Goal: Information Seeking & Learning: Learn about a topic

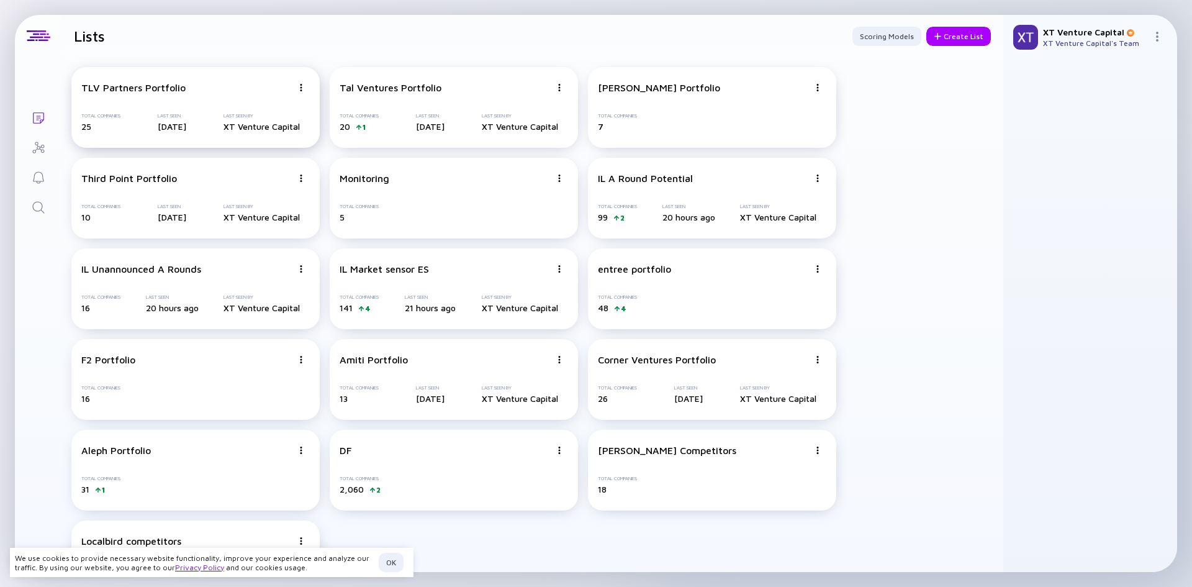
click at [171, 105] on div "TLV Partners Portfolio Total Companies 25 Last Seen 2 days ago Last Seen By XT …" at bounding box center [195, 107] width 248 height 81
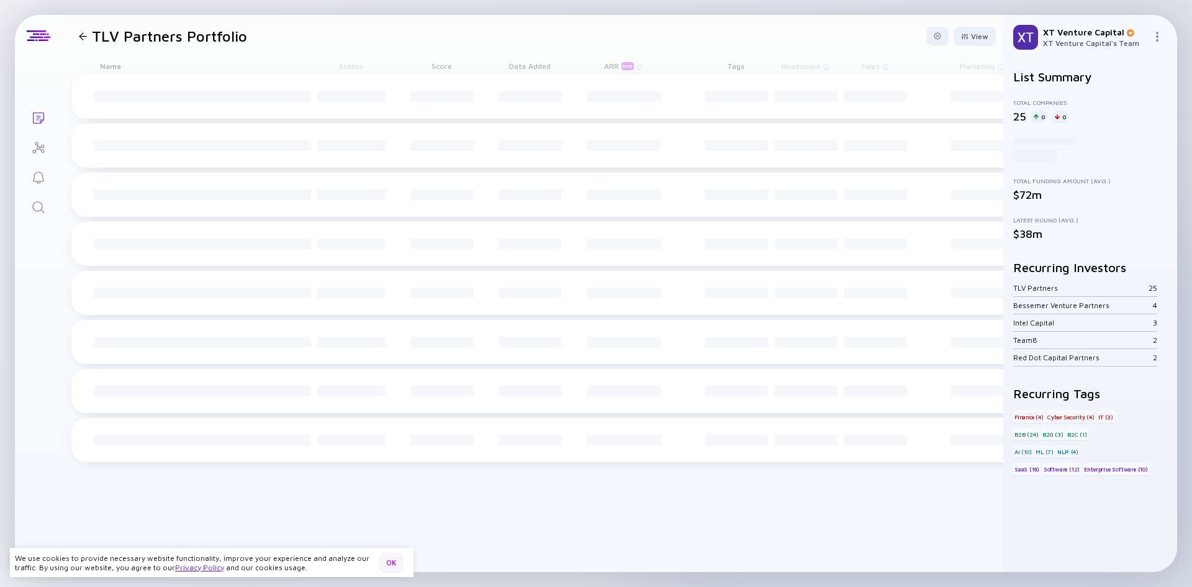
click at [386, 565] on div "OK" at bounding box center [391, 562] width 25 height 19
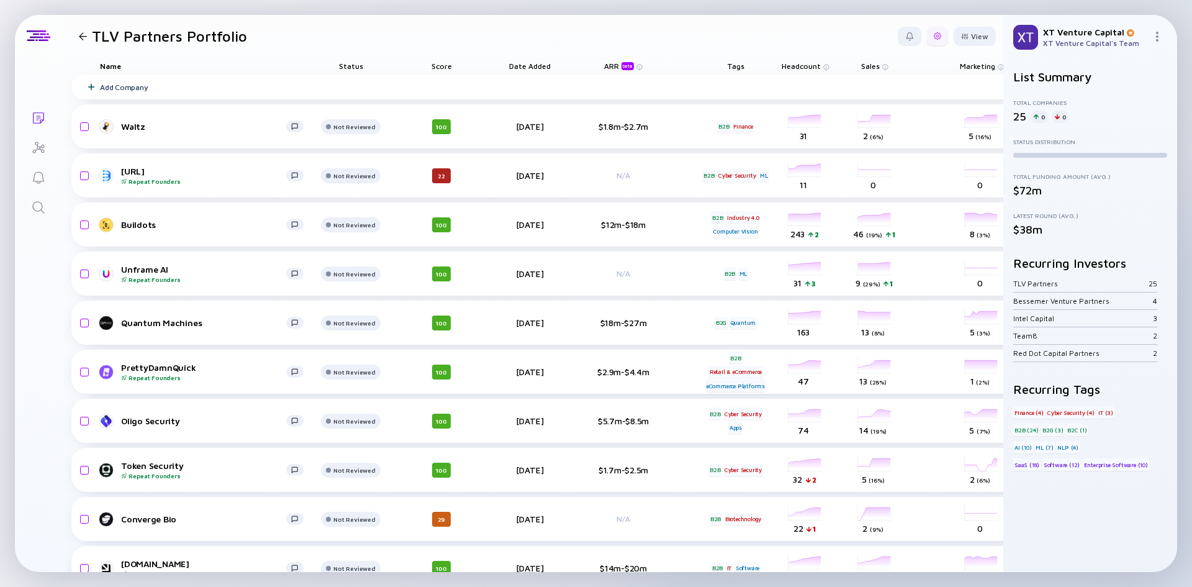
click at [926, 40] on div at bounding box center [937, 36] width 22 height 19
click at [878, 140] on div "Edit Filter" at bounding box center [899, 136] width 78 height 25
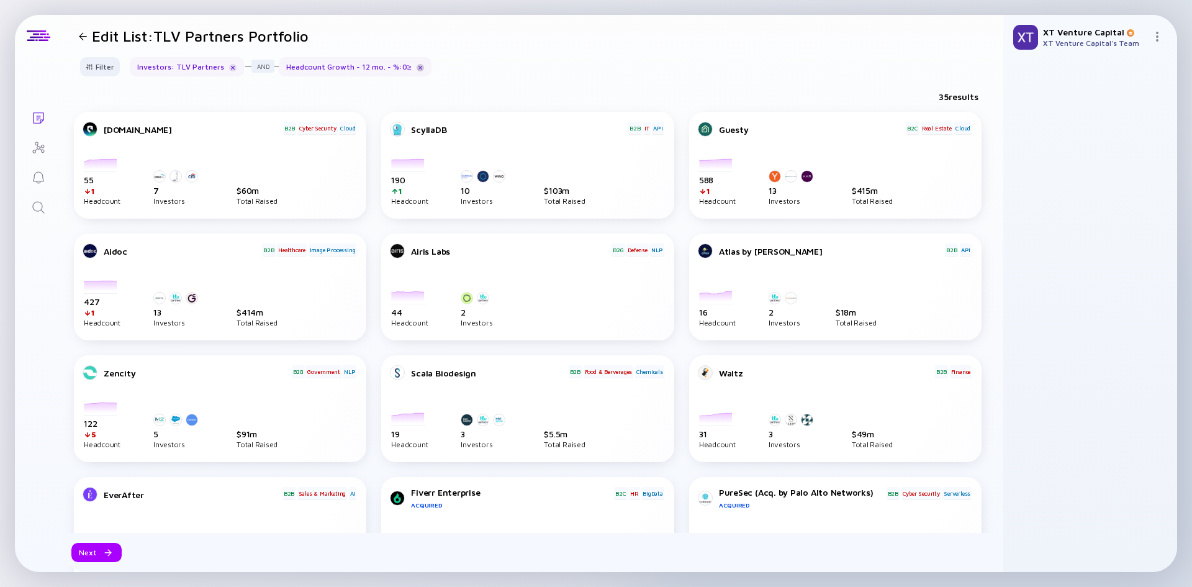
click at [417, 66] on div at bounding box center [420, 67] width 7 height 7
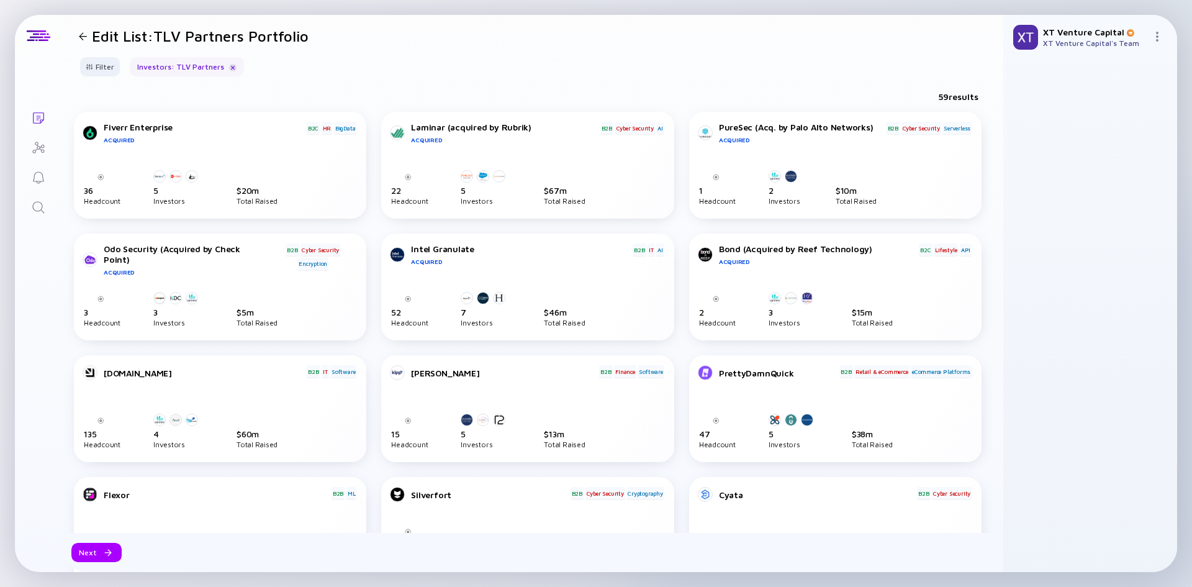
drag, startPoint x: 85, startPoint y: 38, endPoint x: 108, endPoint y: 39, distance: 23.0
click at [84, 38] on div at bounding box center [83, 36] width 8 height 8
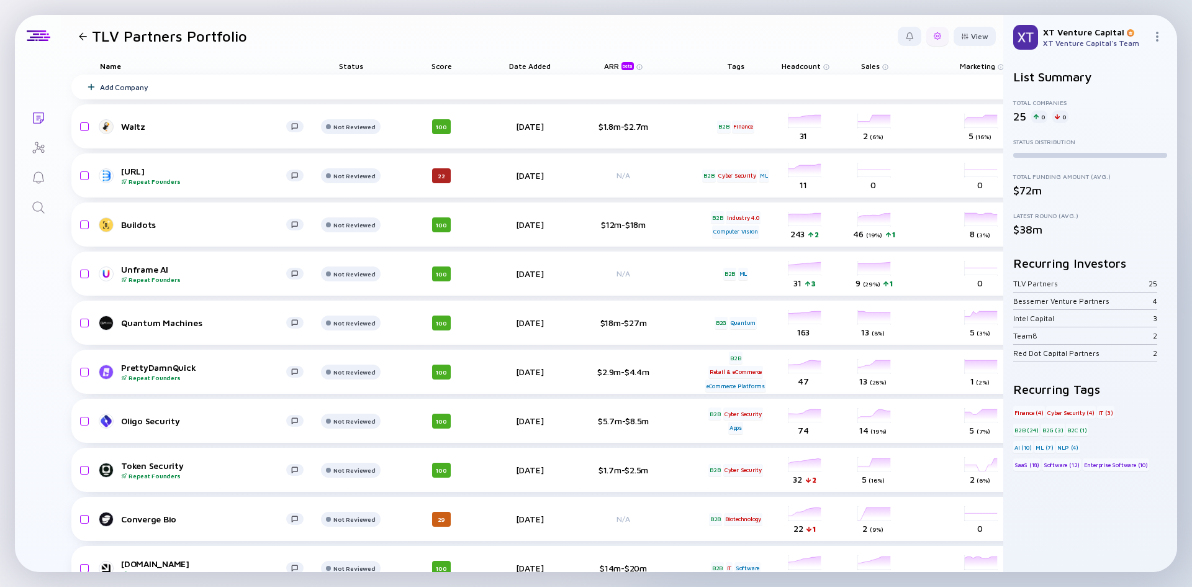
click at [934, 37] on div at bounding box center [937, 35] width 7 height 7
click at [875, 135] on div "Edit Filter" at bounding box center [899, 136] width 78 height 25
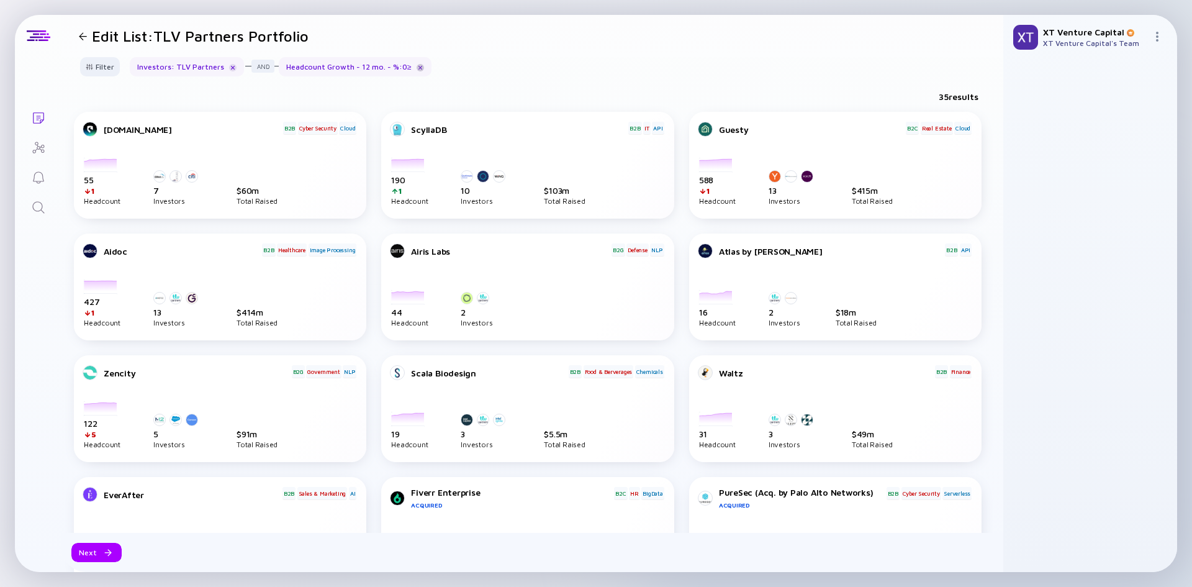
click at [417, 69] on div at bounding box center [420, 67] width 7 height 7
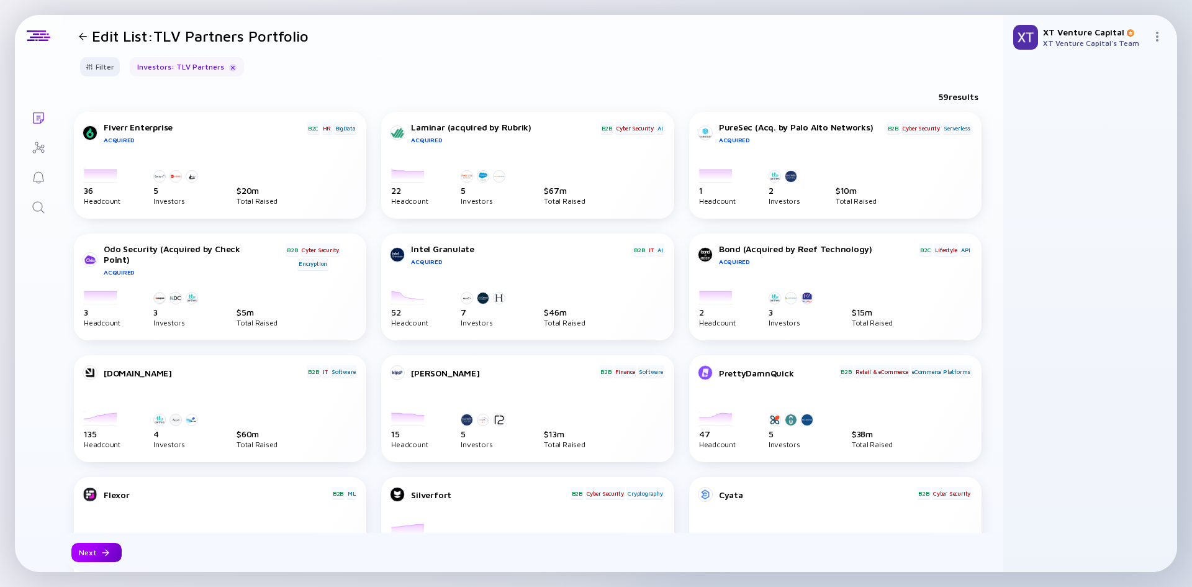
click at [111, 554] on div "Next" at bounding box center [96, 552] width 50 height 19
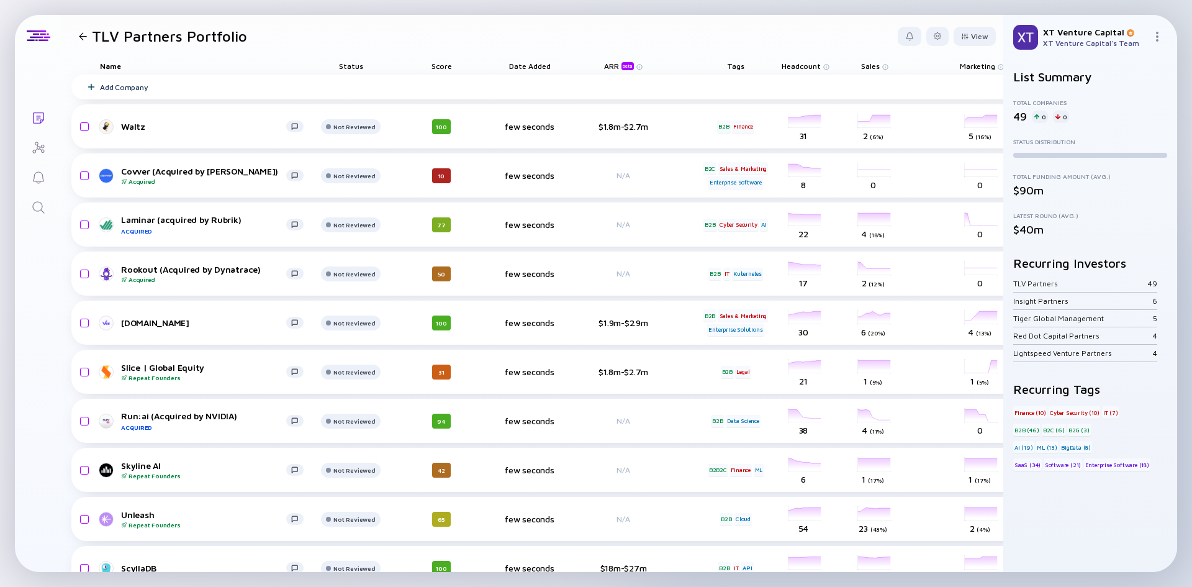
drag, startPoint x: 618, startPoint y: 572, endPoint x: 833, endPoint y: 576, distance: 214.2
click at [833, 576] on div "Updating List... Lists TLV Partners Portfolio View Name Status Score Date Added…" at bounding box center [596, 293] width 1192 height 587
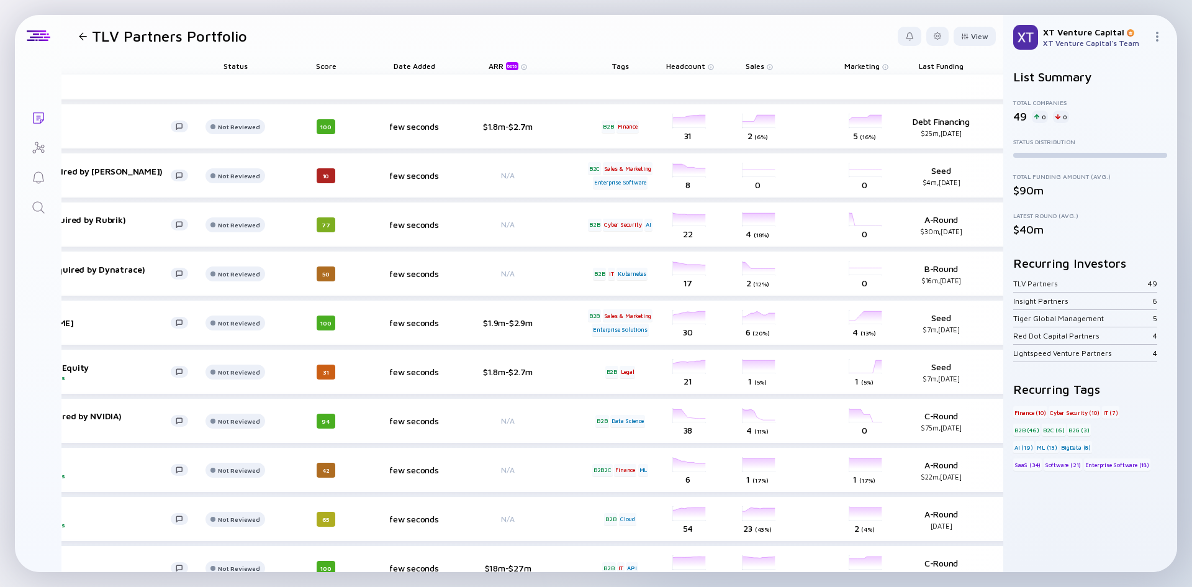
scroll to position [0, 236]
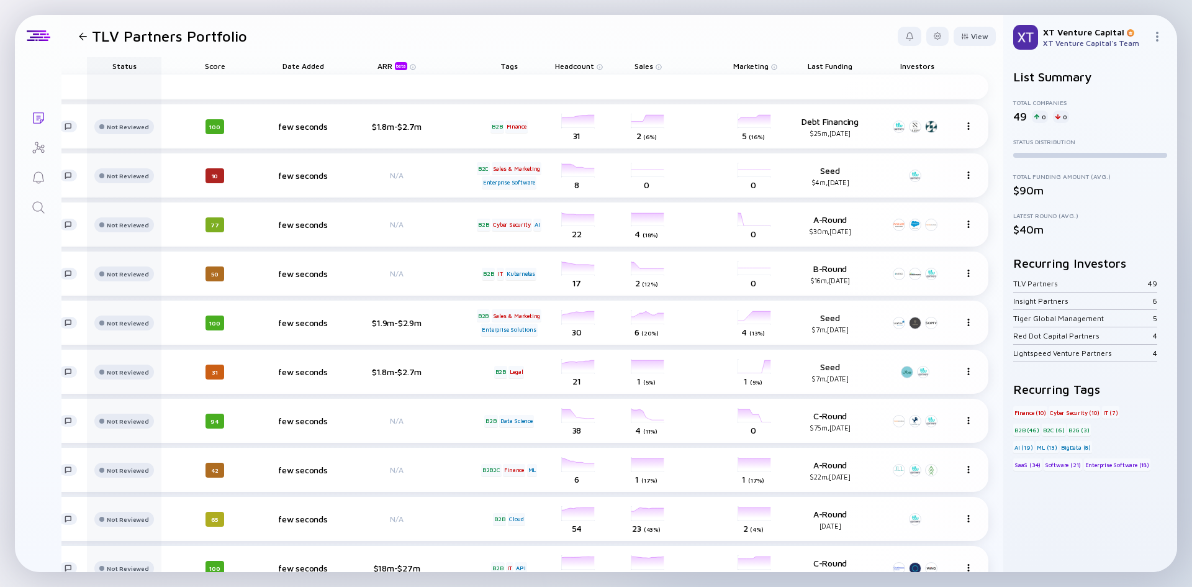
drag, startPoint x: 836, startPoint y: 66, endPoint x: 86, endPoint y: 65, distance: 750.6
click at [85, 65] on div "Name Status Score Date Added ARR beta Tags Headcount Sales Marketing Last Fundi…" at bounding box center [417, 65] width 1144 height 17
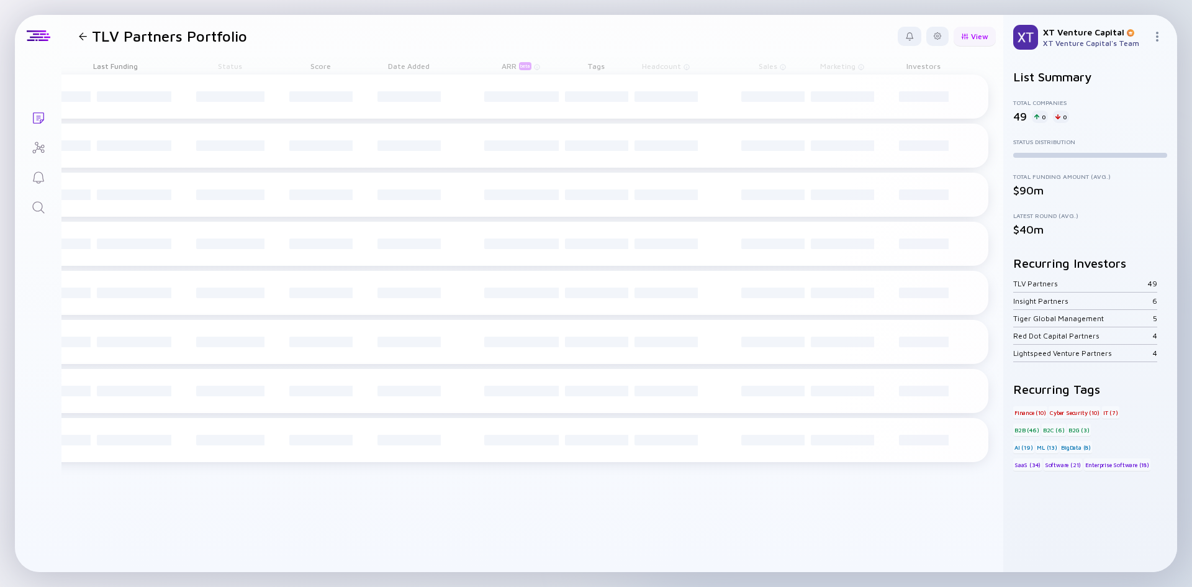
scroll to position [0, 211]
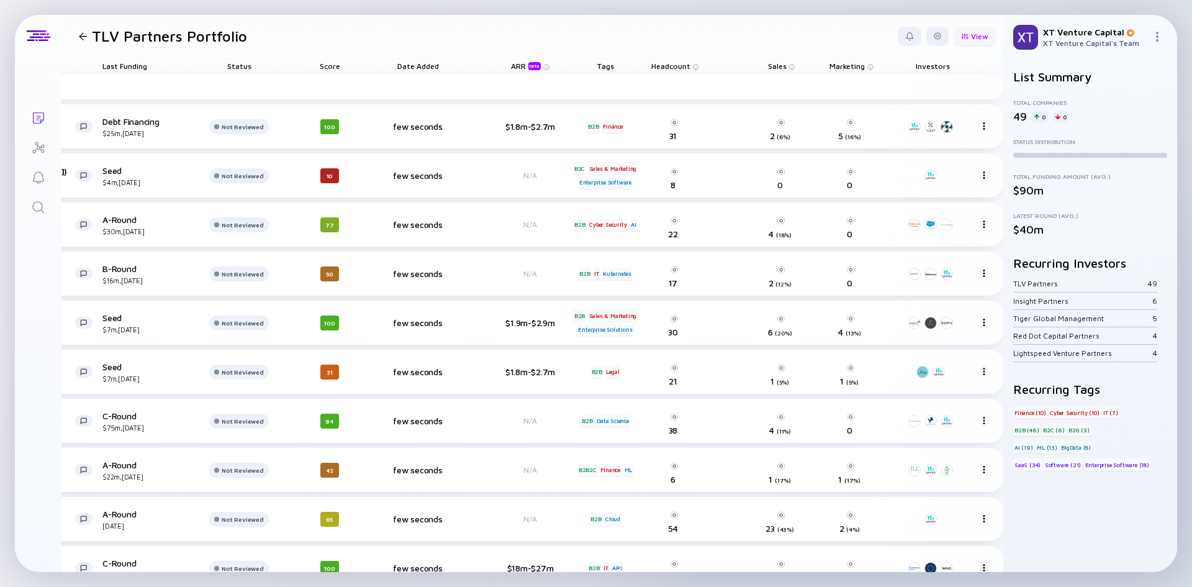
click at [962, 37] on div "View" at bounding box center [975, 36] width 42 height 19
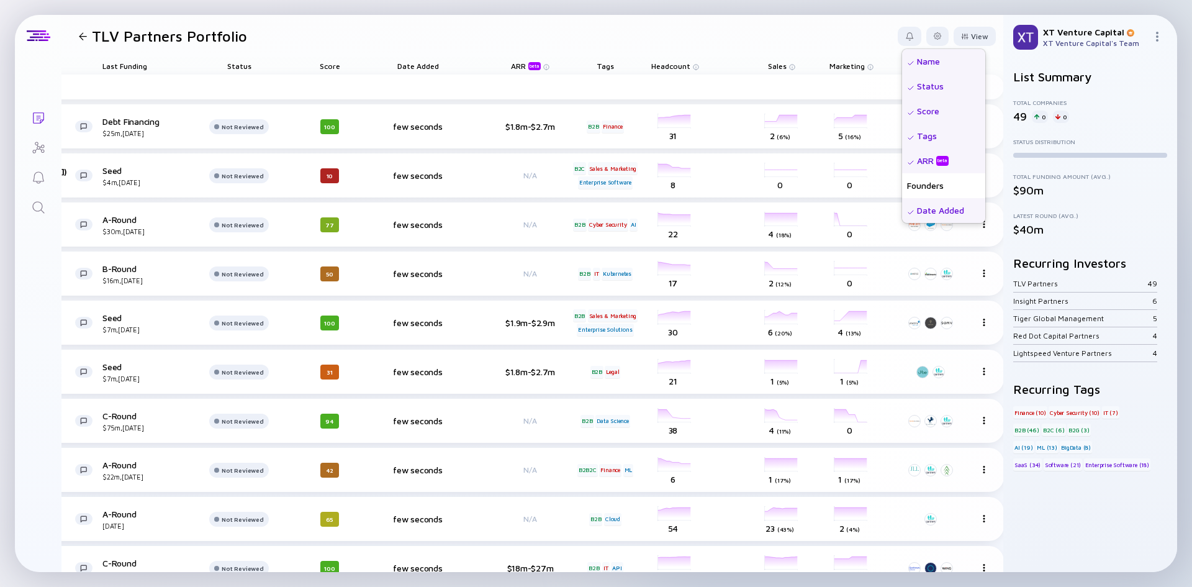
click at [917, 85] on div "Status" at bounding box center [943, 86] width 83 height 25
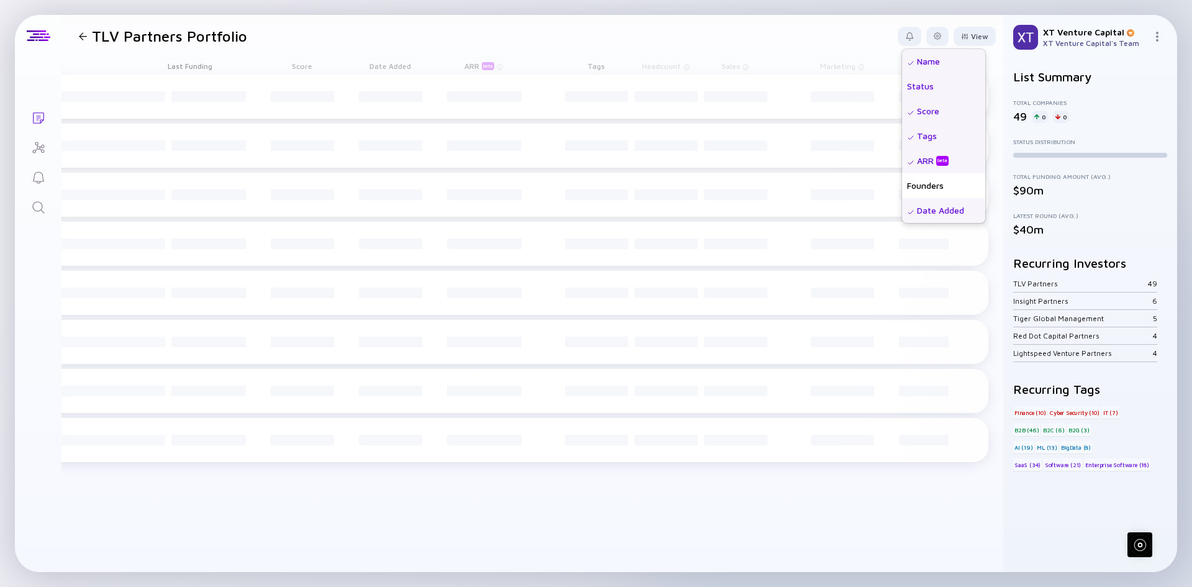
scroll to position [0, 137]
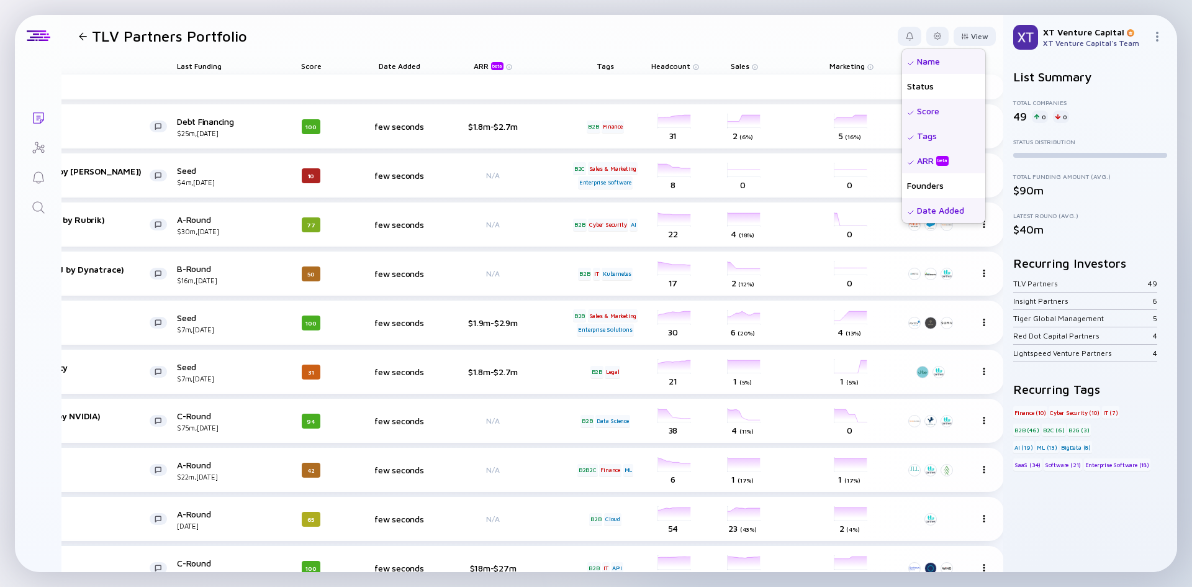
click at [919, 108] on div "Score" at bounding box center [943, 111] width 83 height 25
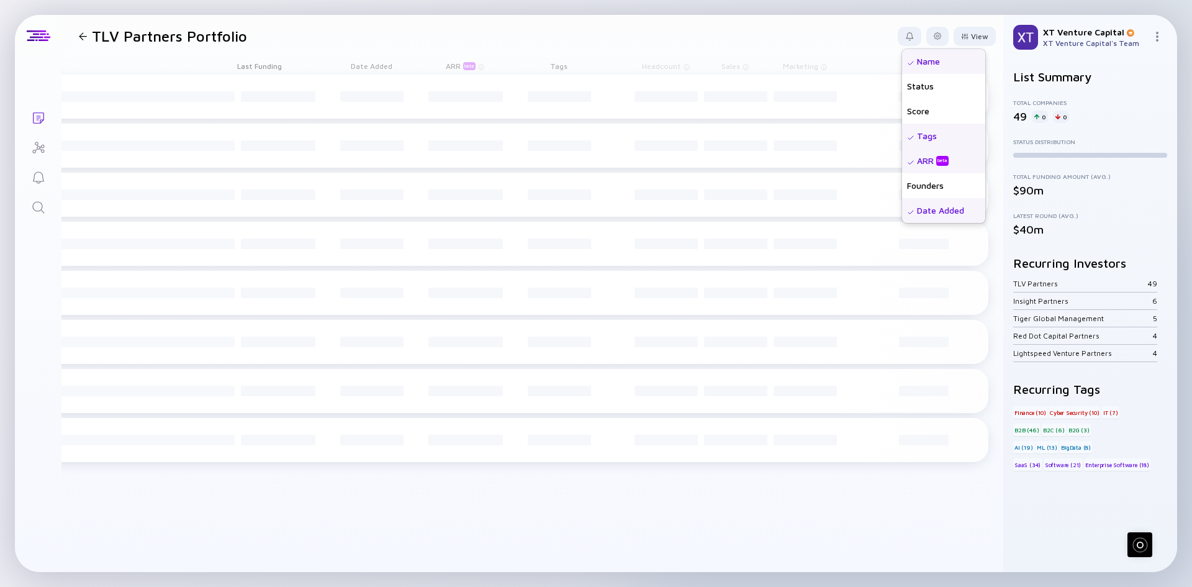
scroll to position [0, 67]
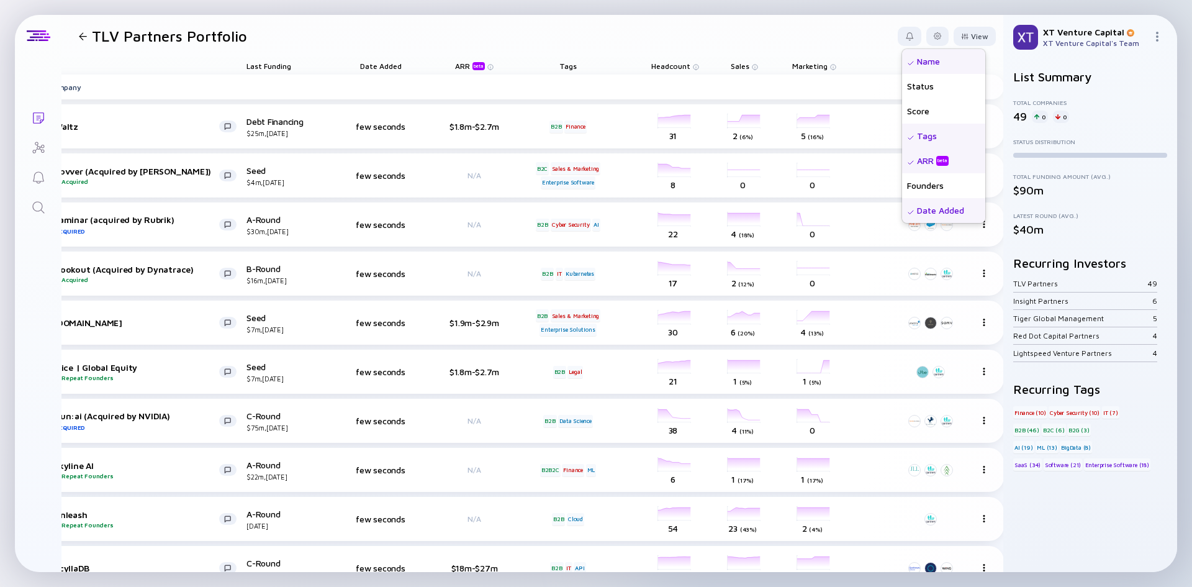
click at [927, 212] on div "Date Added" at bounding box center [943, 210] width 83 height 25
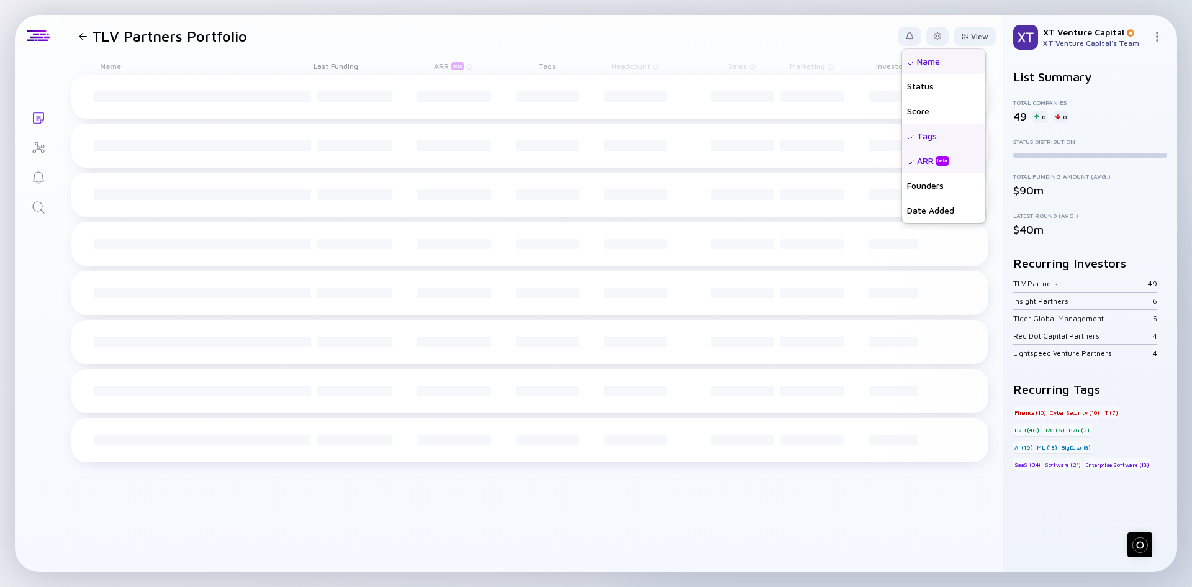
scroll to position [0, 0]
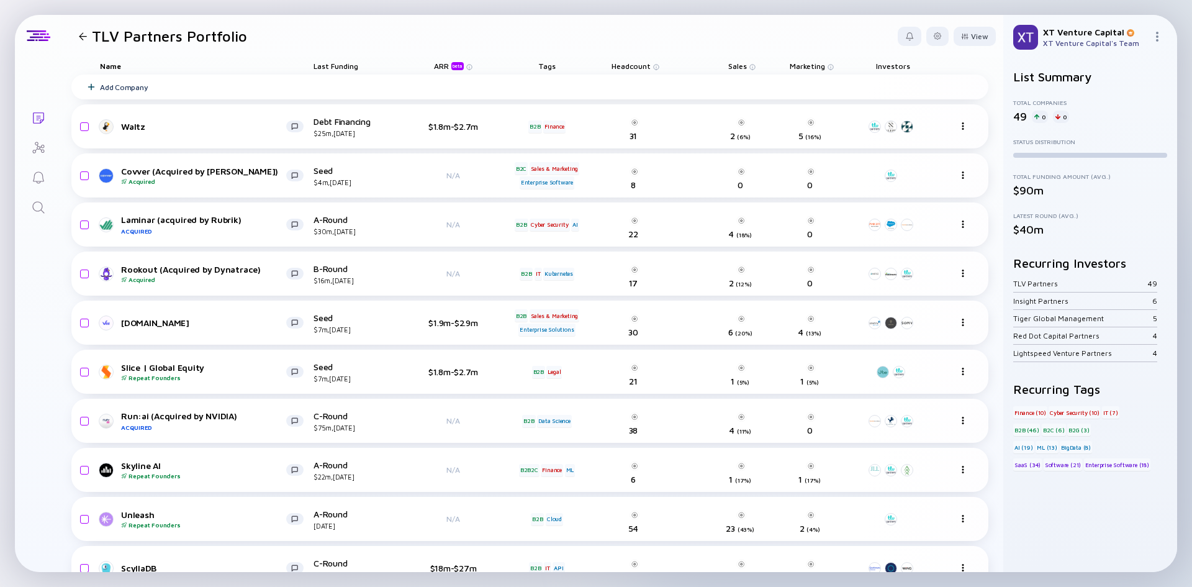
click at [763, 25] on header "TLV Partners Portfolio View Name Status Score Tags ARR beta Founders Date Added…" at bounding box center [532, 36] width 942 height 42
click at [326, 69] on span "Last Funding" at bounding box center [336, 65] width 45 height 9
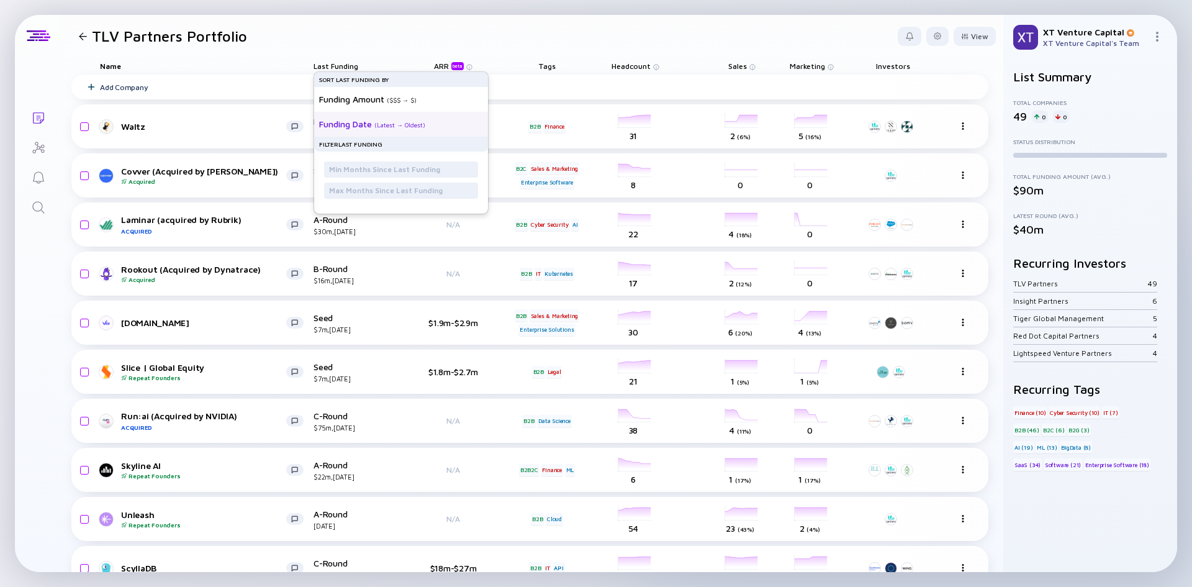
click at [354, 121] on div "Funding Date" at bounding box center [345, 124] width 53 height 11
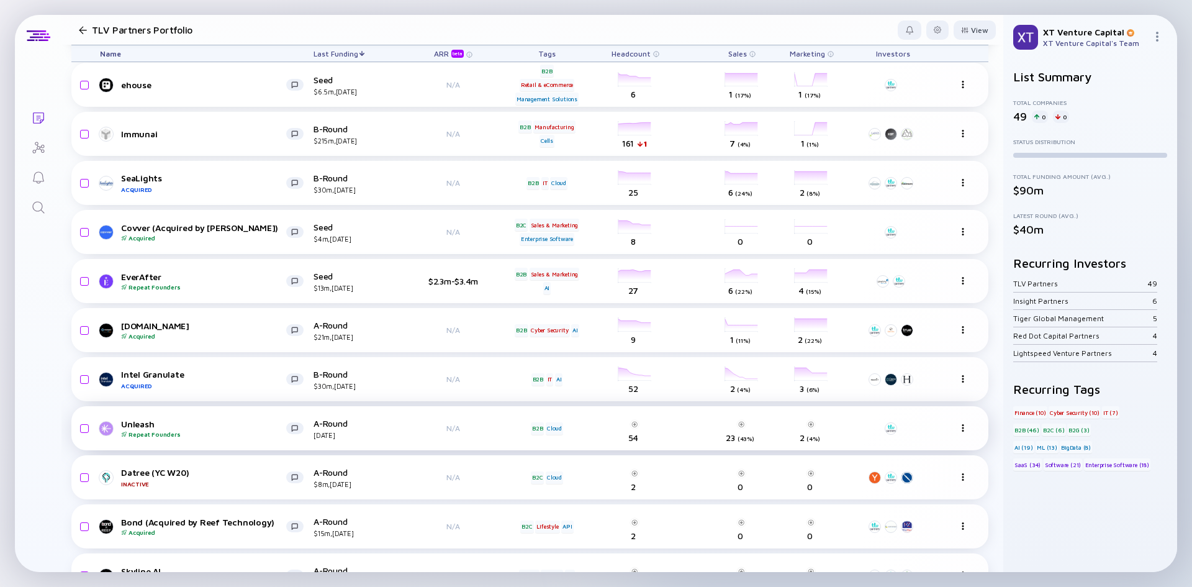
scroll to position [1945, 0]
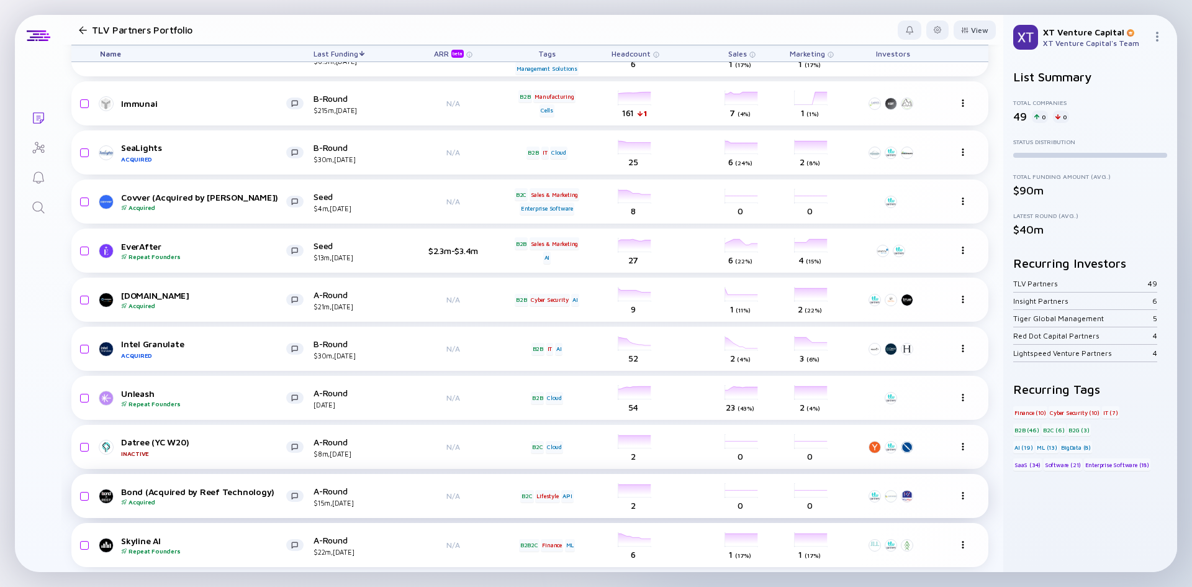
drag, startPoint x: 86, startPoint y: 535, endPoint x: 89, endPoint y: 502, distance: 33.6
click at [86, 535] on input "checkbox" at bounding box center [82, 545] width 15 height 29
checkbox input "true"
click at [83, 487] on input "checkbox" at bounding box center [82, 496] width 15 height 29
checkbox input "true"
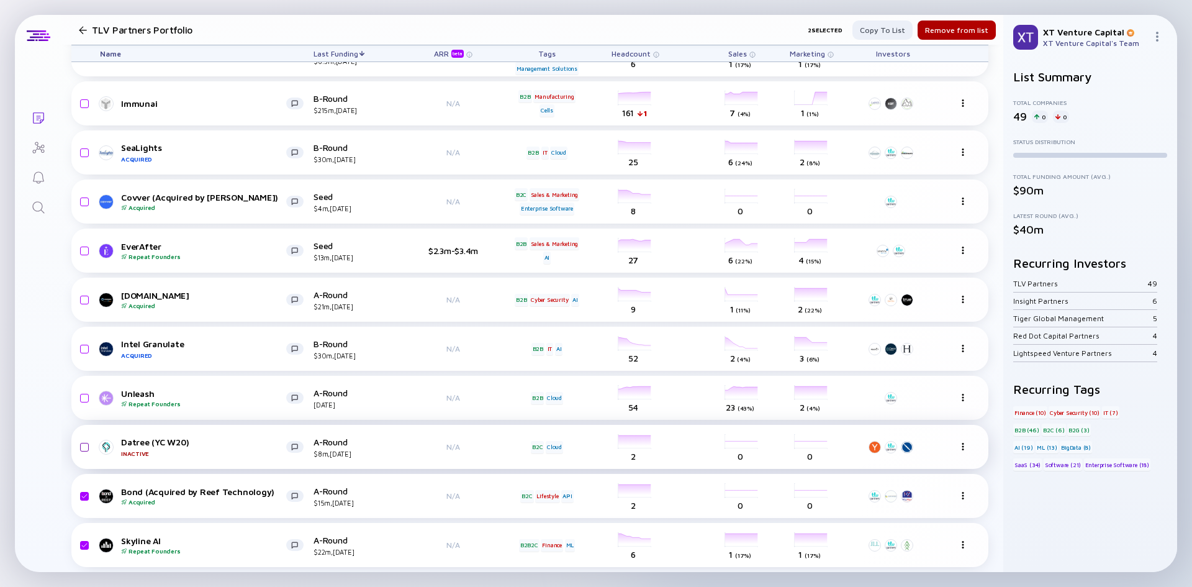
click at [88, 439] on input "checkbox" at bounding box center [82, 447] width 15 height 29
checkbox input "true"
click at [87, 385] on input "checkbox" at bounding box center [82, 398] width 15 height 29
checkbox input "true"
click at [83, 341] on input "checkbox" at bounding box center [82, 349] width 15 height 29
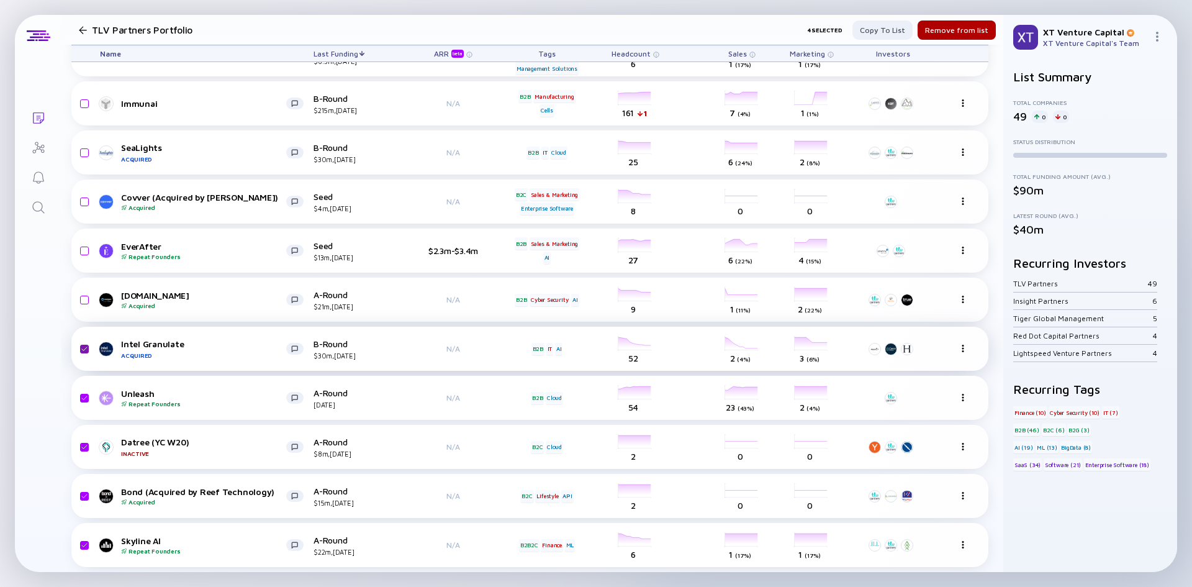
checkbox input "true"
click at [88, 288] on input "checkbox" at bounding box center [82, 300] width 15 height 29
checkbox input "true"
click at [84, 245] on input "checkbox" at bounding box center [82, 251] width 15 height 29
checkbox input "true"
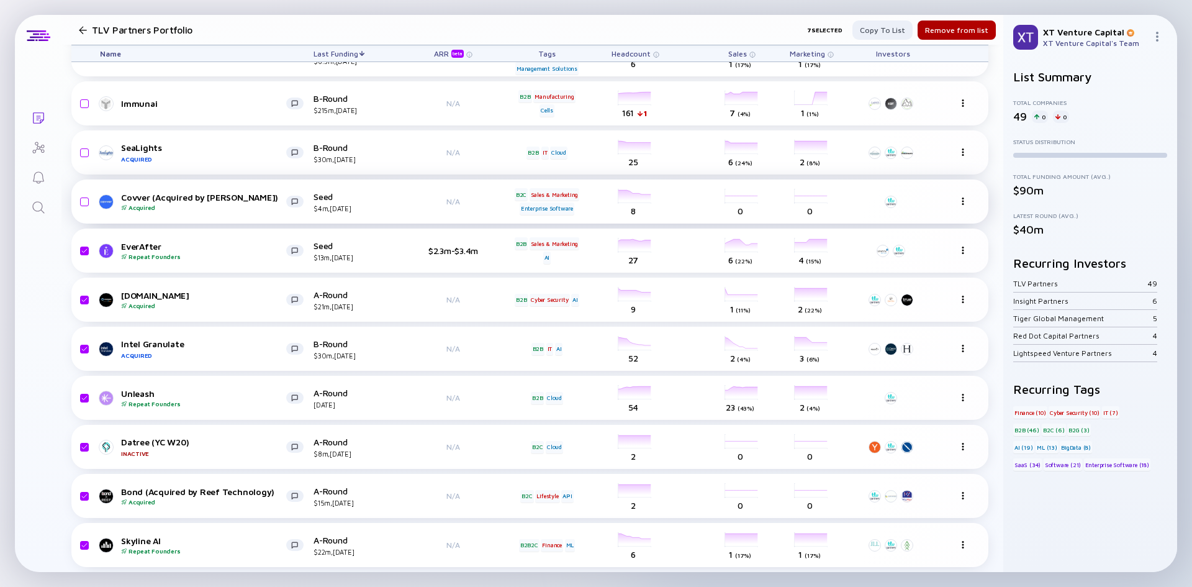
click at [79, 190] on input "checkbox" at bounding box center [82, 201] width 15 height 29
checkbox input "true"
click at [87, 142] on input "checkbox" at bounding box center [82, 152] width 15 height 29
checkbox input "true"
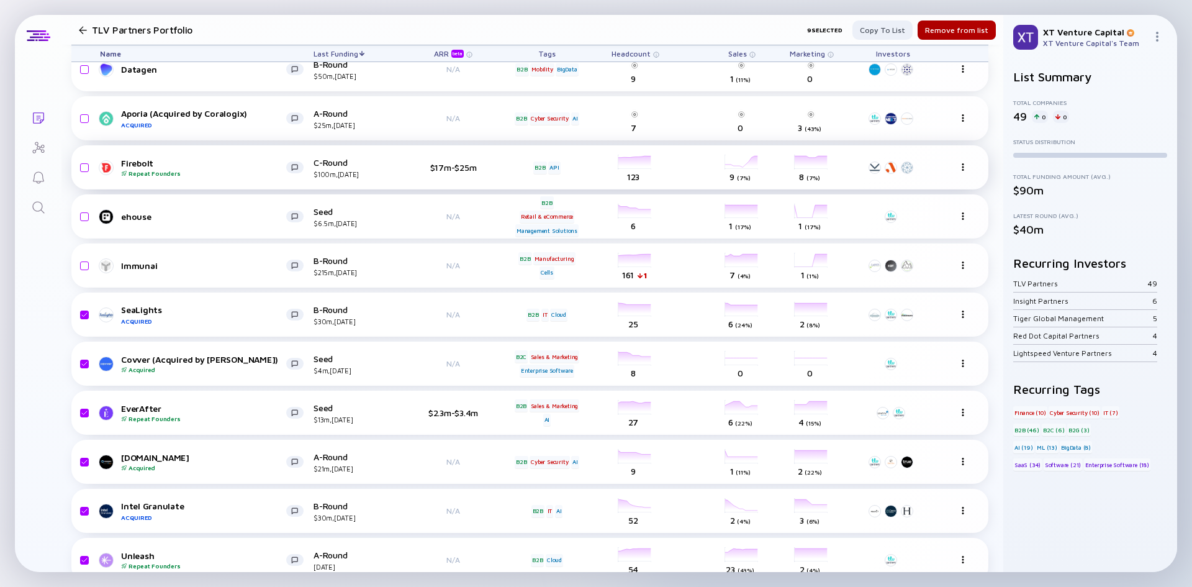
scroll to position [1759, 0]
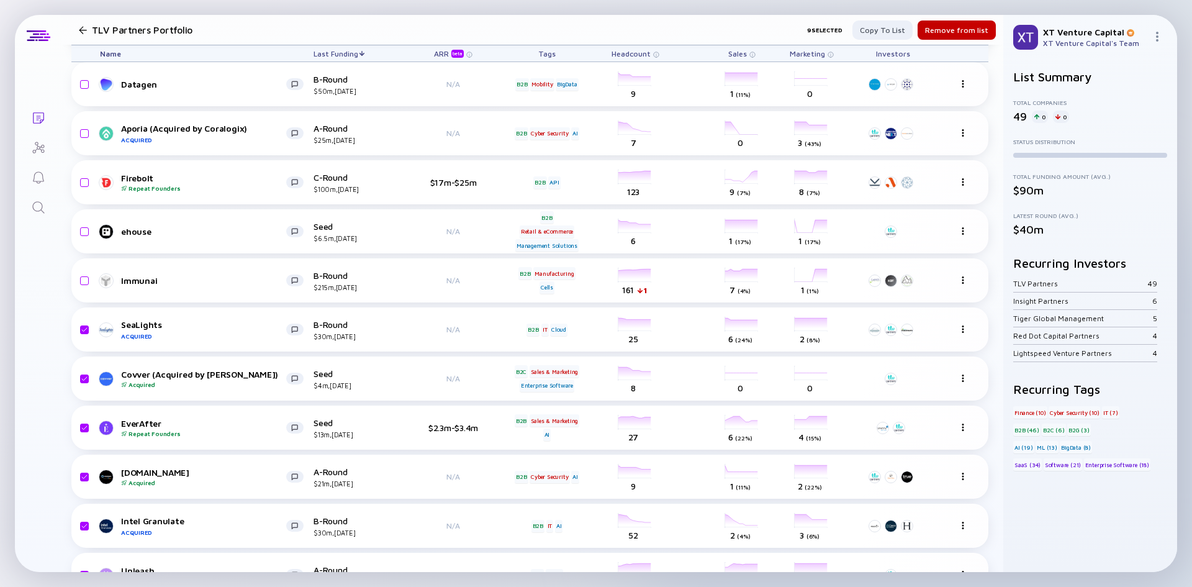
click at [932, 29] on div "Remove from list" at bounding box center [957, 29] width 78 height 19
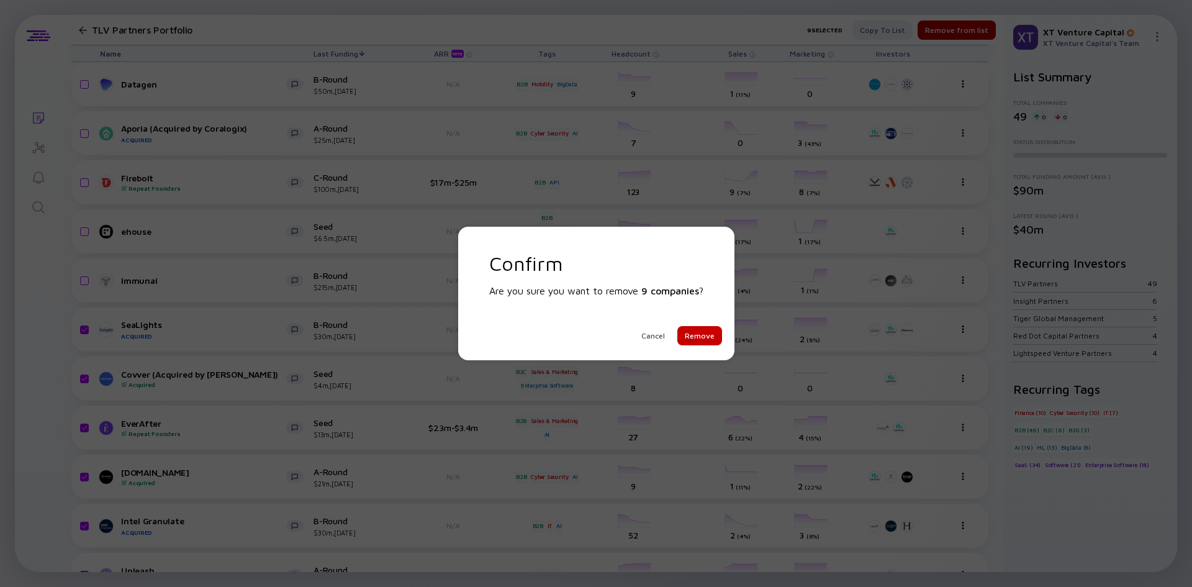
click at [690, 332] on div "Remove" at bounding box center [699, 335] width 45 height 19
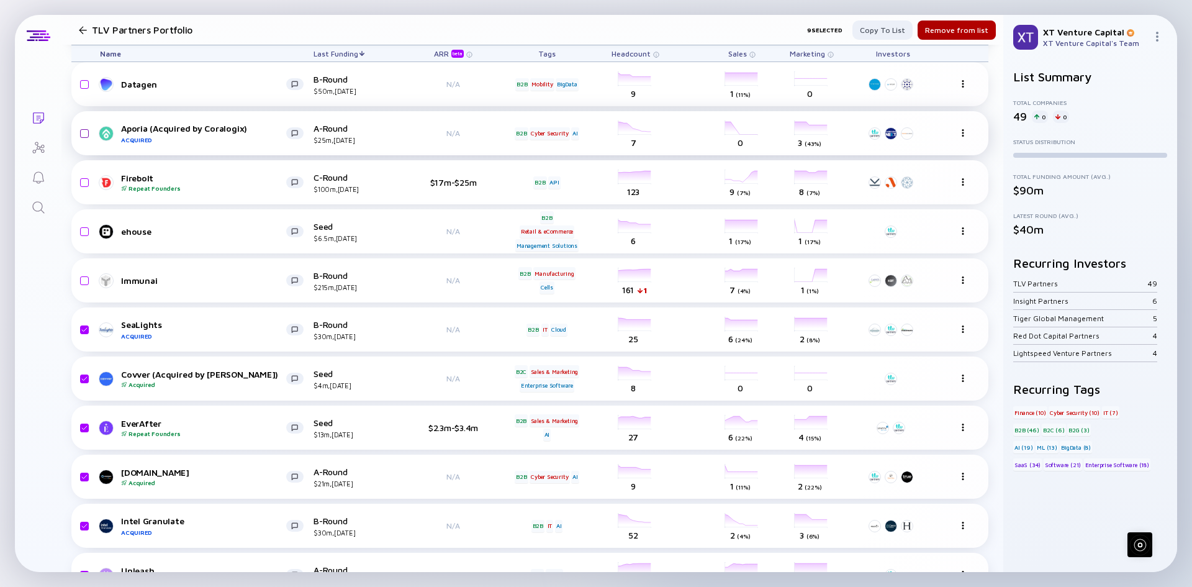
click at [84, 135] on input "checkbox" at bounding box center [82, 133] width 15 height 29
checkbox input "true"
checkbox input "false"
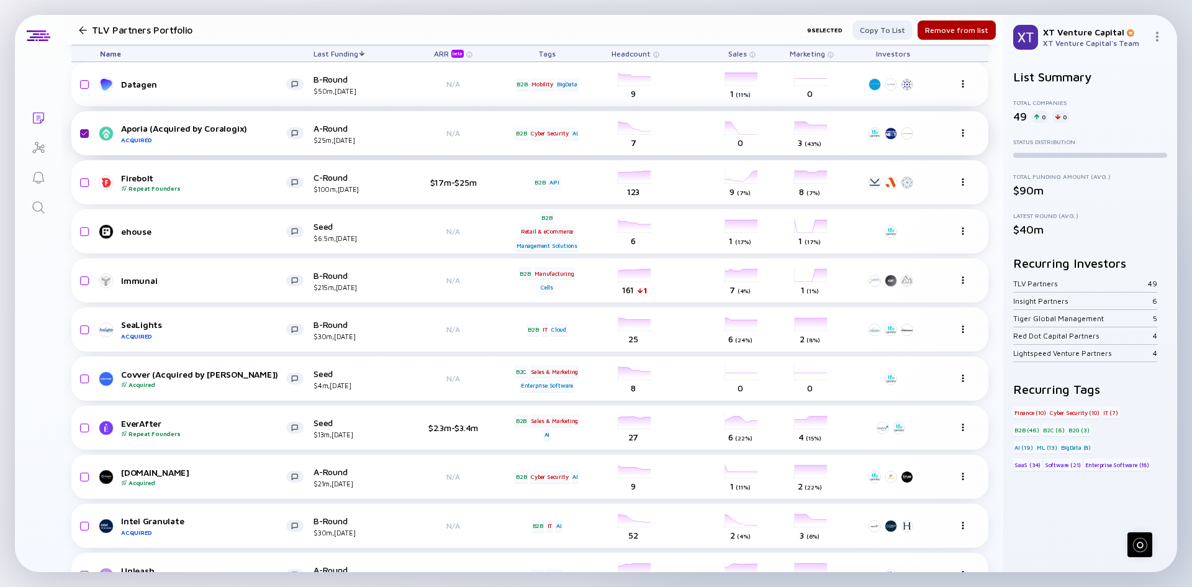
checkbox input "false"
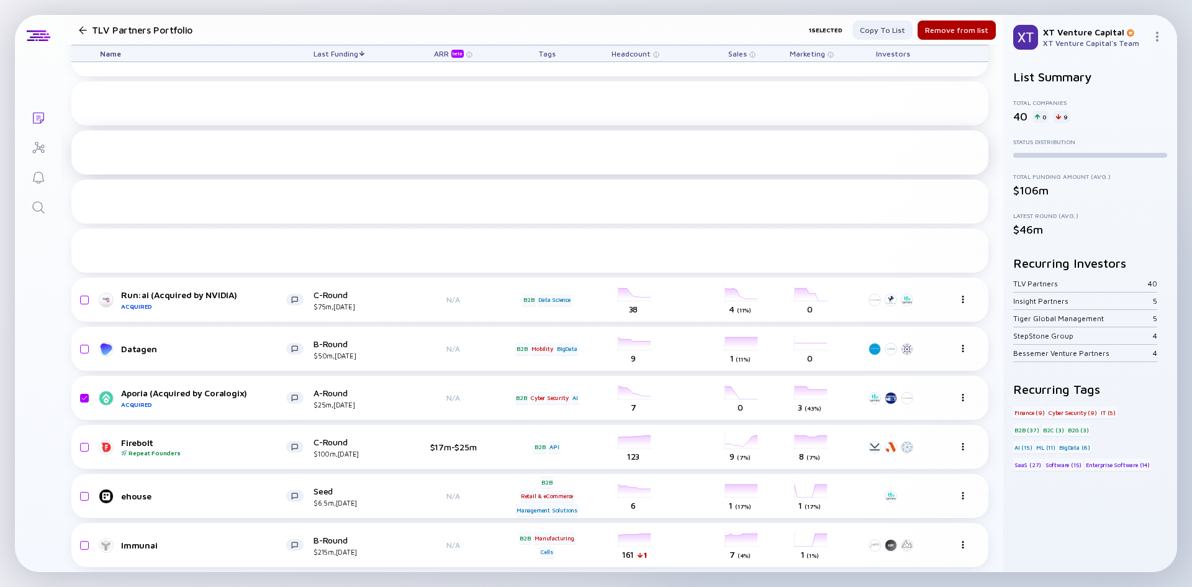
scroll to position [1504, 0]
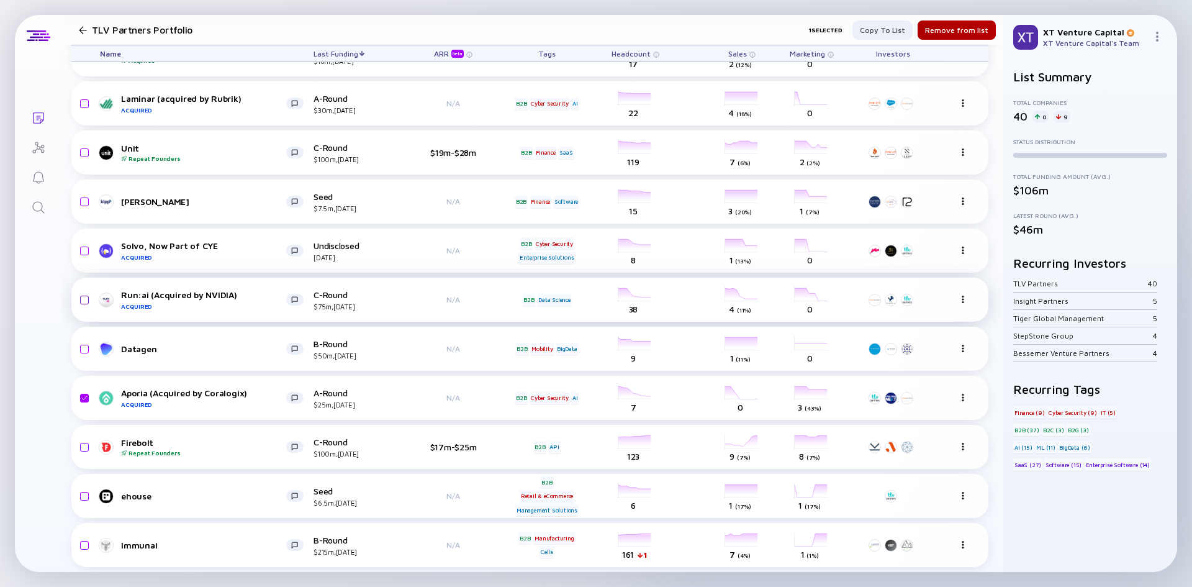
click at [84, 290] on input "checkbox" at bounding box center [82, 300] width 15 height 29
checkbox input "true"
click at [86, 245] on input "checkbox" at bounding box center [82, 251] width 15 height 29
checkbox input "true"
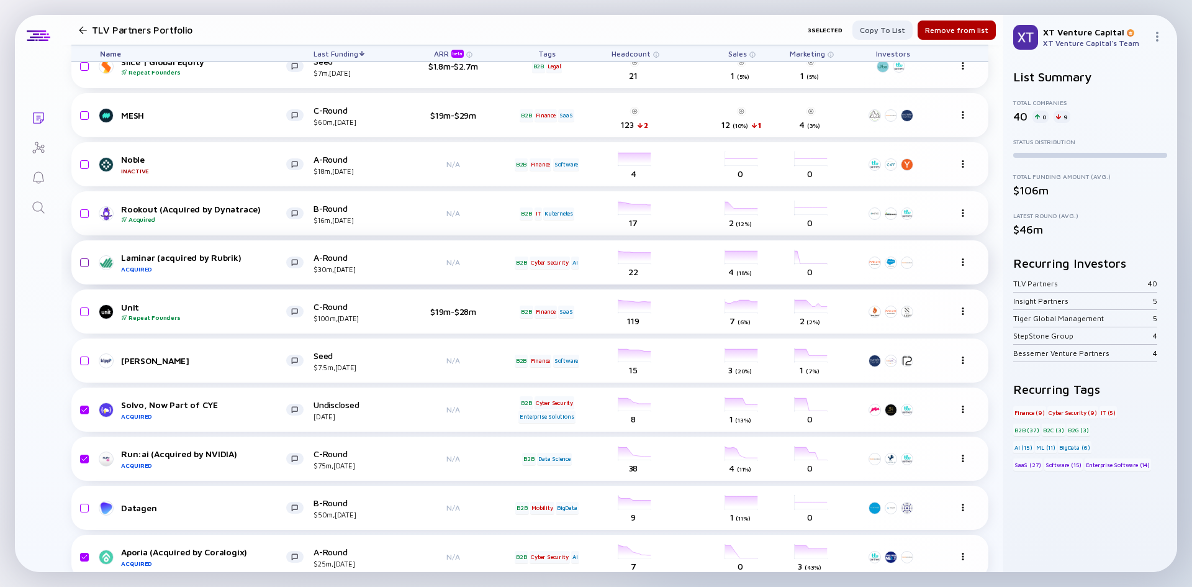
scroll to position [1317, 0]
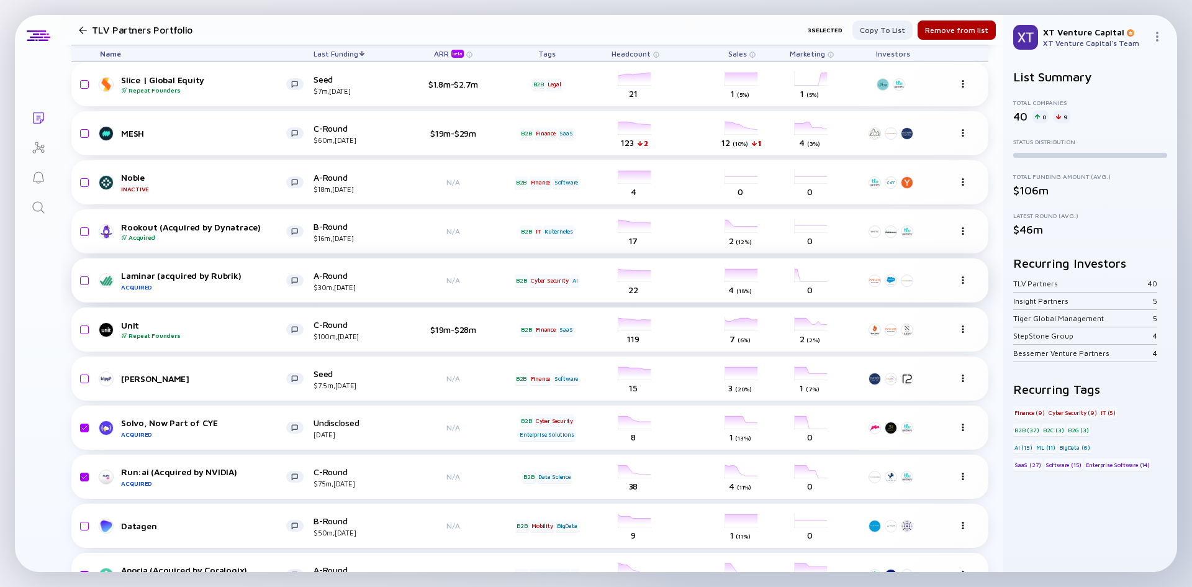
click at [82, 280] on input "checkbox" at bounding box center [82, 280] width 15 height 29
checkbox input "true"
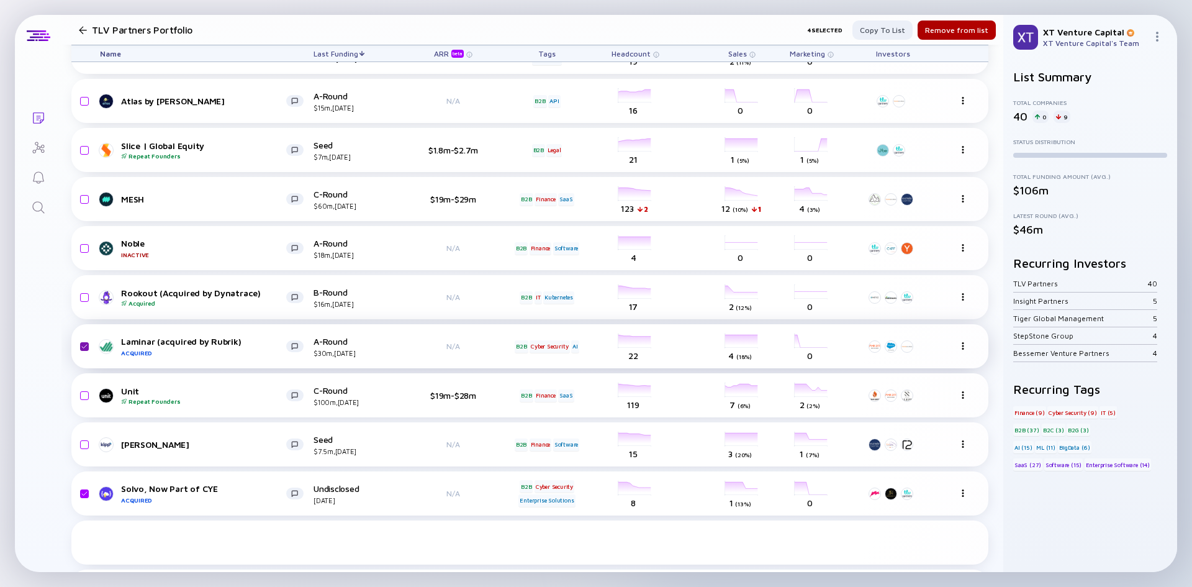
scroll to position [1193, 0]
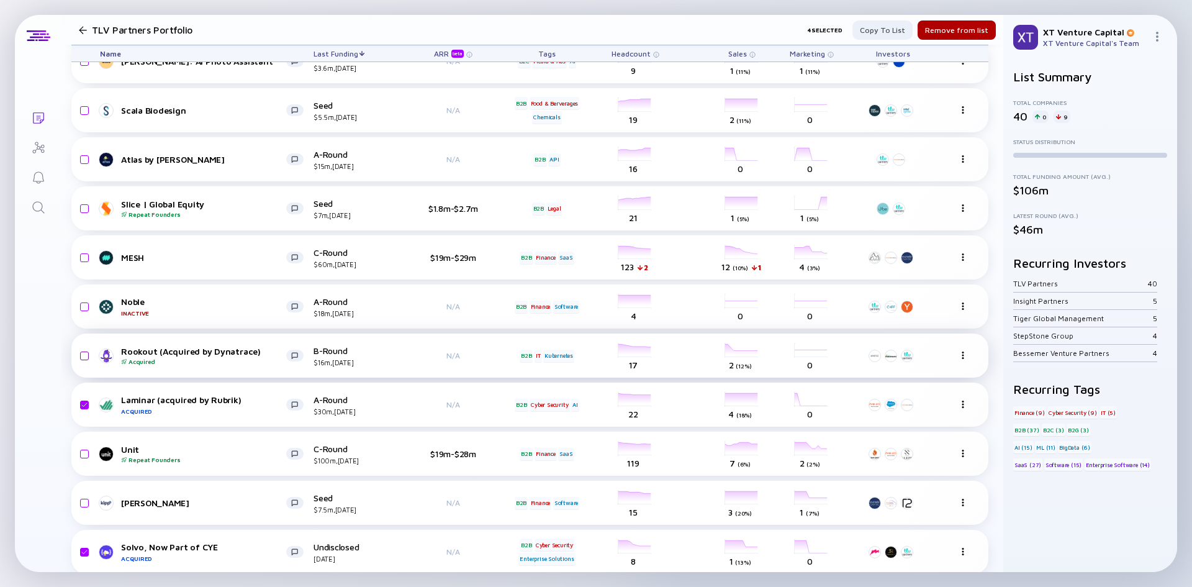
click at [84, 354] on input "checkbox" at bounding box center [82, 355] width 15 height 29
checkbox input "true"
click at [84, 306] on input "checkbox" at bounding box center [82, 306] width 15 height 29
checkbox input "true"
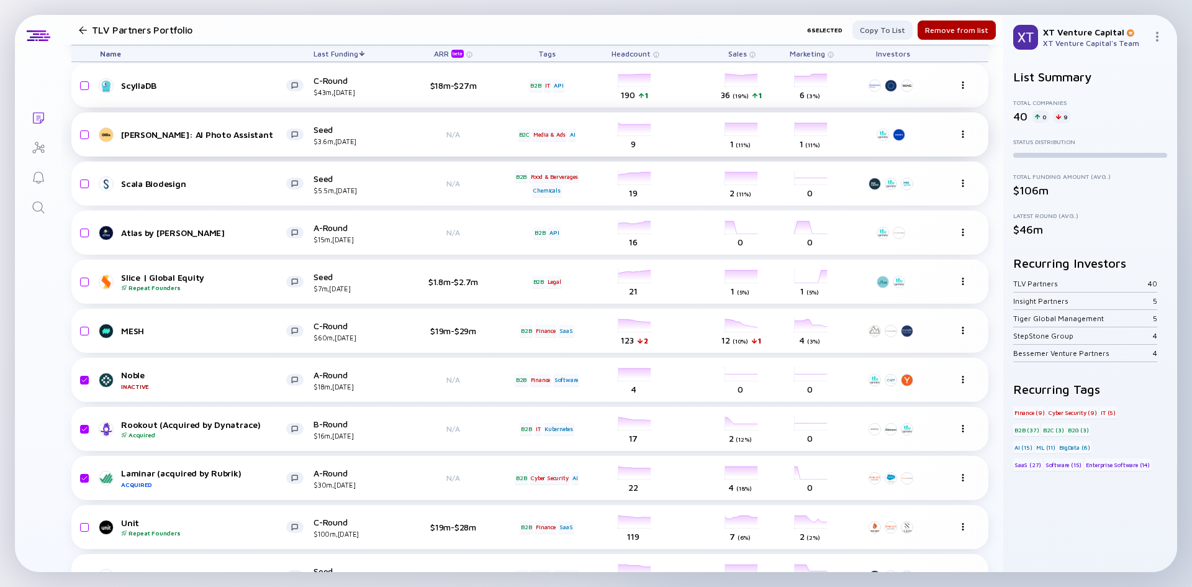
scroll to position [1007, 0]
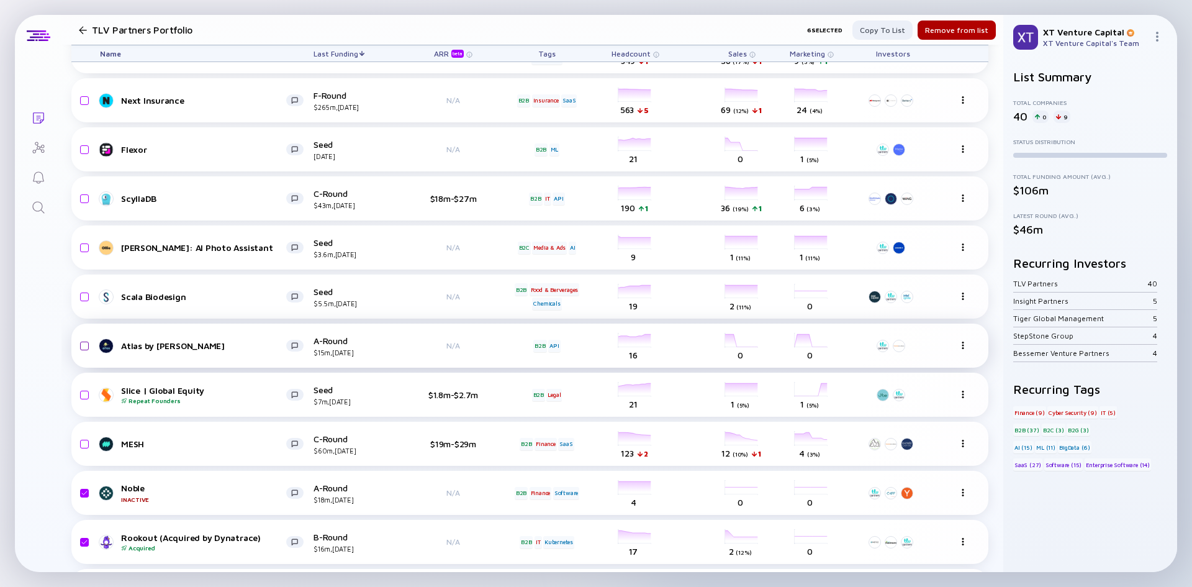
click at [86, 347] on input "checkbox" at bounding box center [82, 346] width 15 height 29
checkbox input "true"
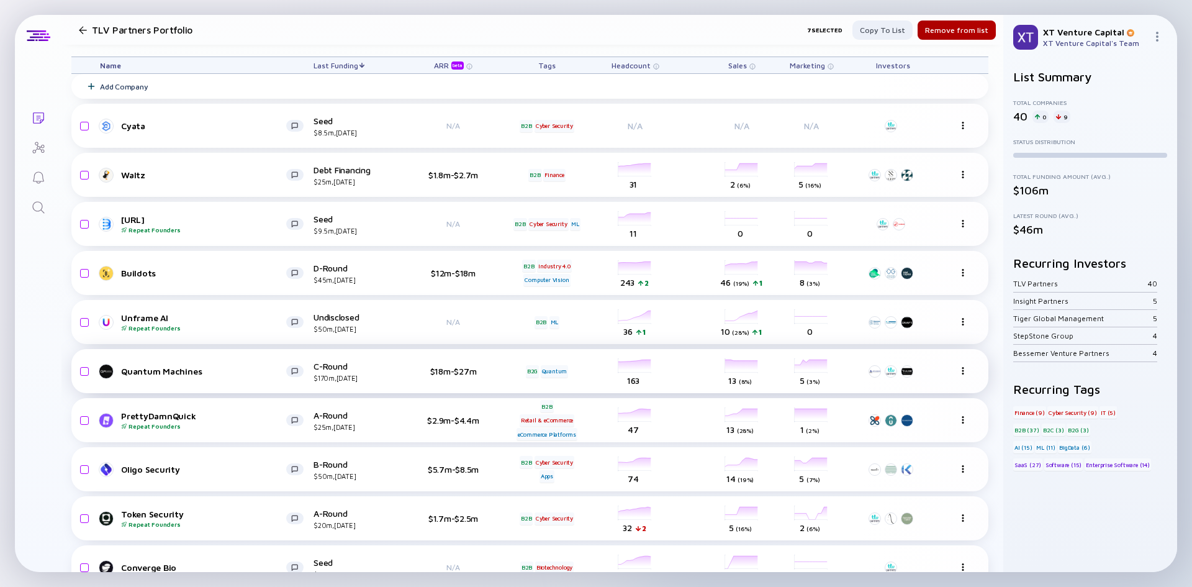
scroll to position [0, 0]
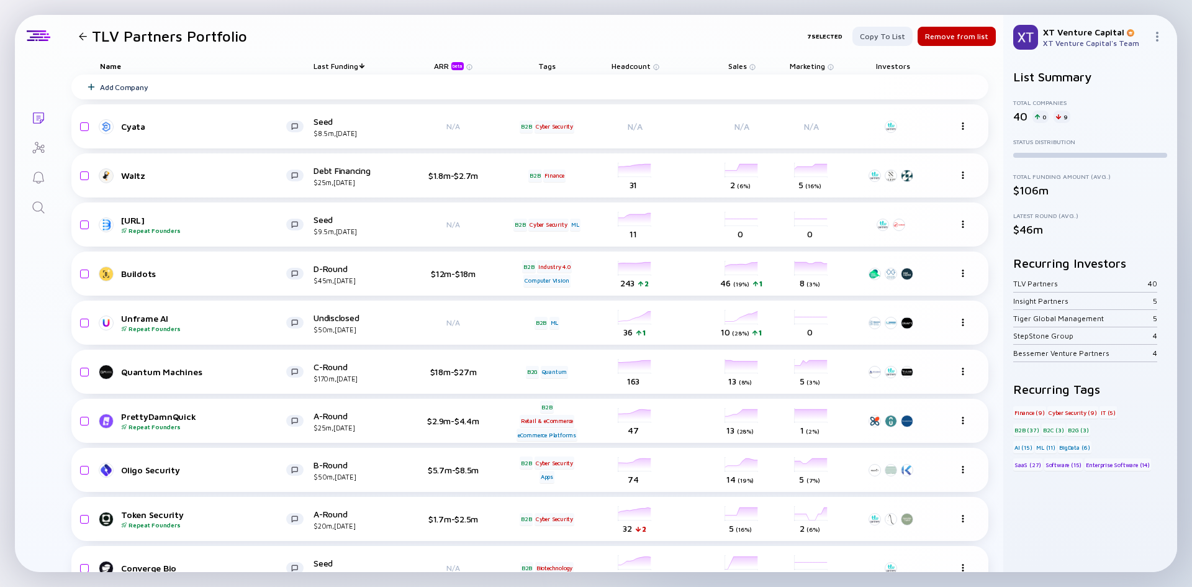
click at [934, 37] on div "Remove from list" at bounding box center [957, 36] width 78 height 19
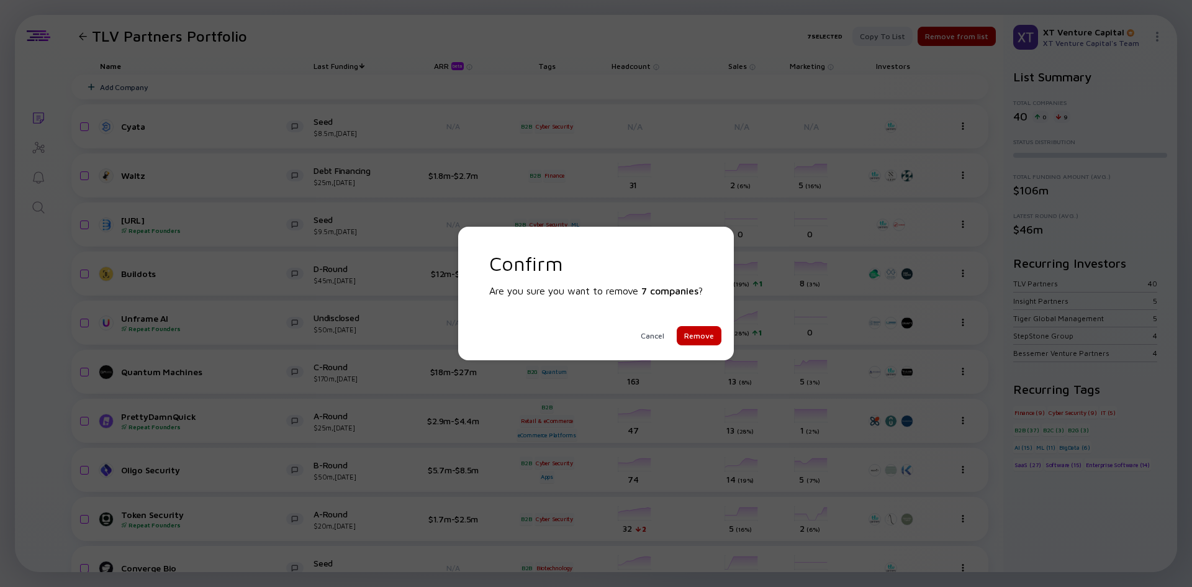
click at [704, 335] on div "Remove" at bounding box center [699, 335] width 45 height 19
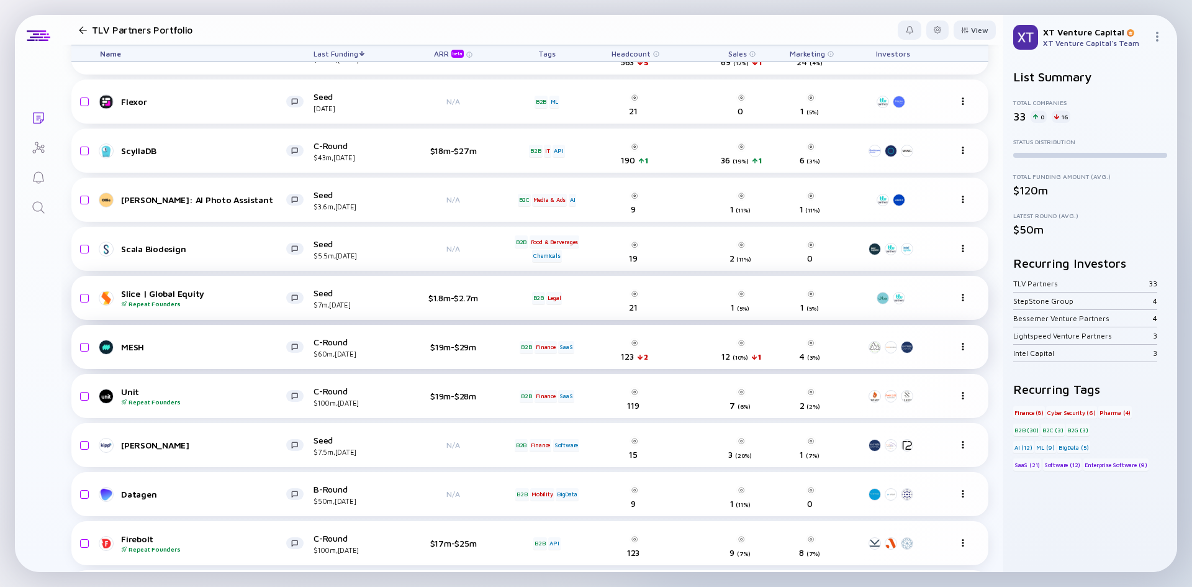
scroll to position [1160, 0]
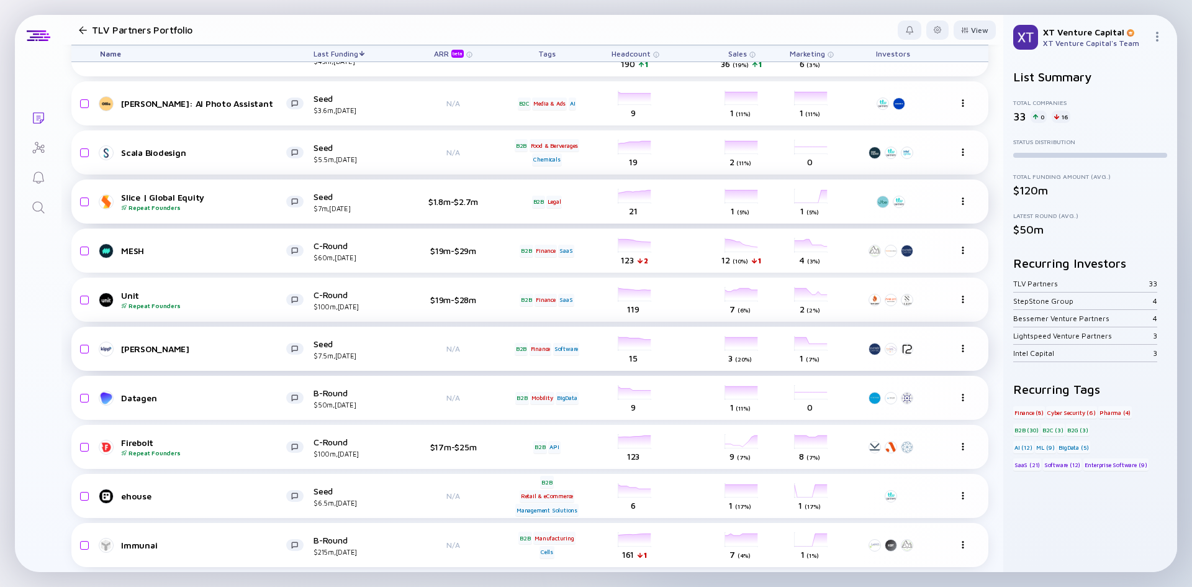
click at [86, 387] on input "checkbox" at bounding box center [82, 398] width 15 height 29
click at [928, 34] on div "Remove from list" at bounding box center [957, 29] width 78 height 19
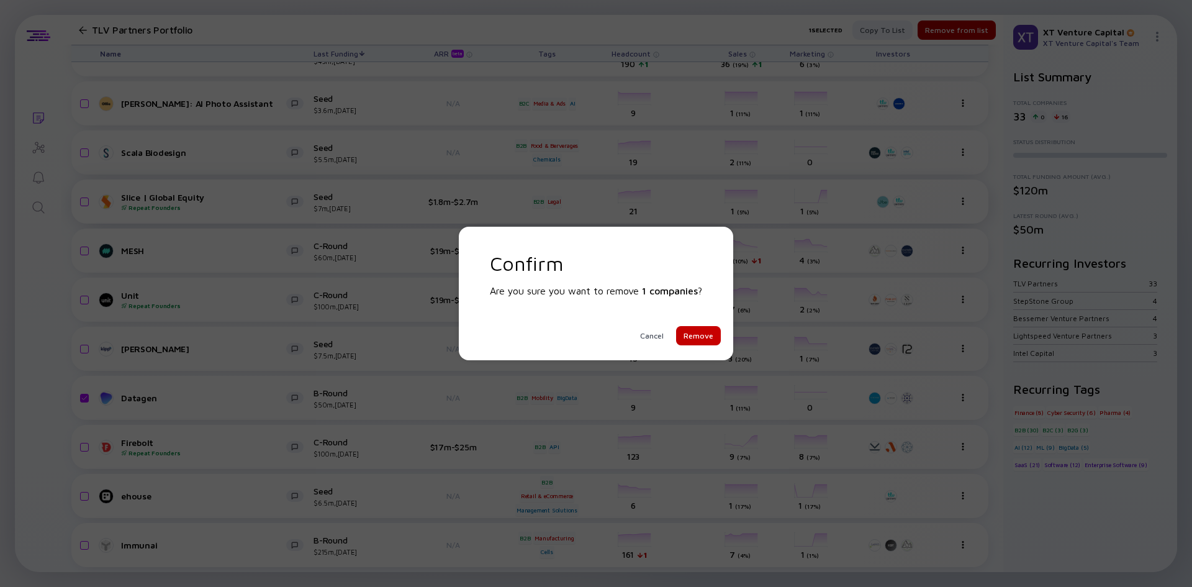
click at [711, 335] on div "Remove" at bounding box center [698, 335] width 45 height 19
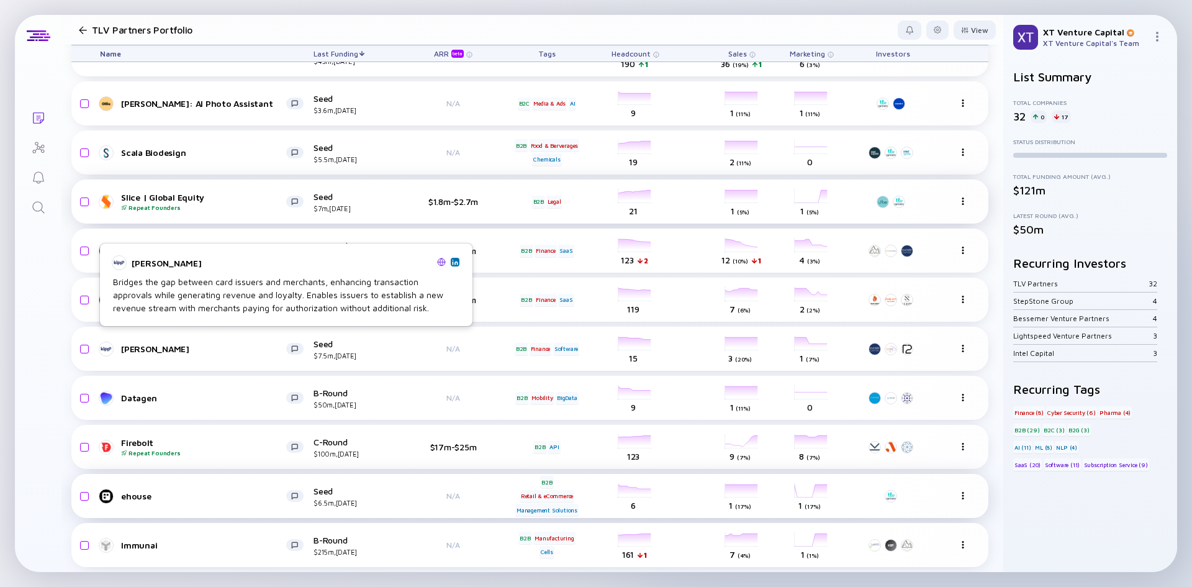
checkbox input "false"
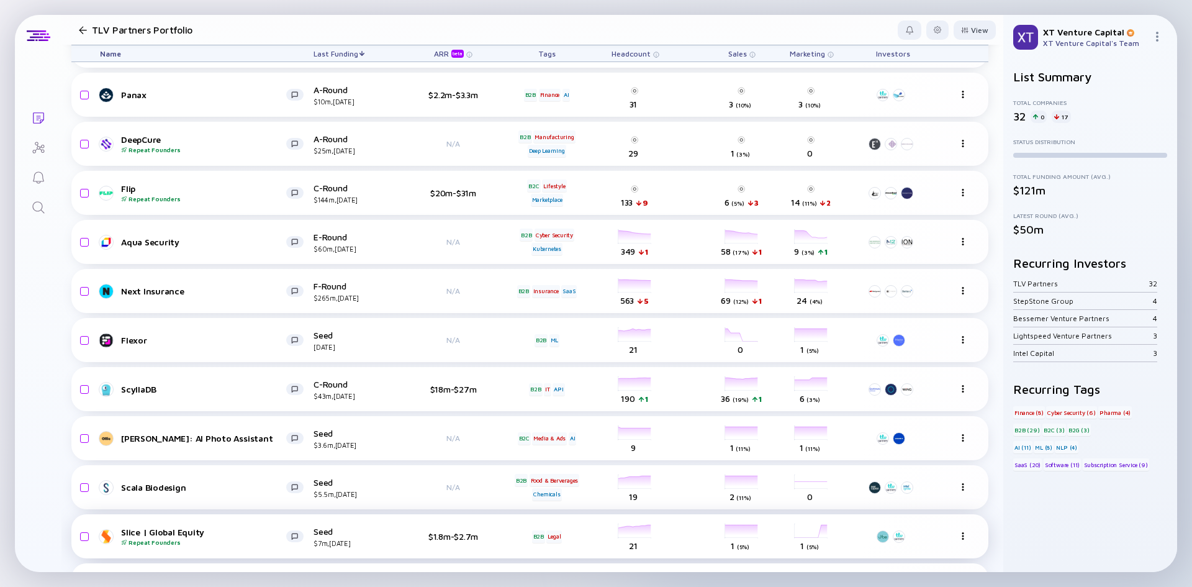
scroll to position [801, 0]
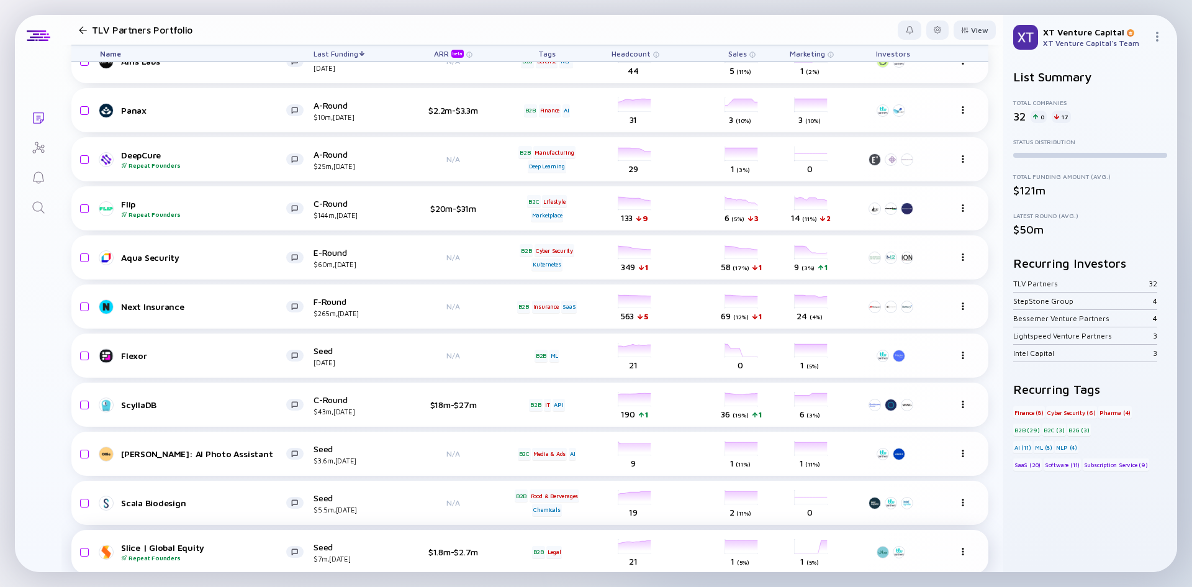
drag, startPoint x: 83, startPoint y: 454, endPoint x: 450, endPoint y: 183, distance: 455.9
click at [83, 454] on input "checkbox" at bounding box center [82, 454] width 15 height 29
click at [950, 25] on div "Remove from list" at bounding box center [957, 29] width 78 height 19
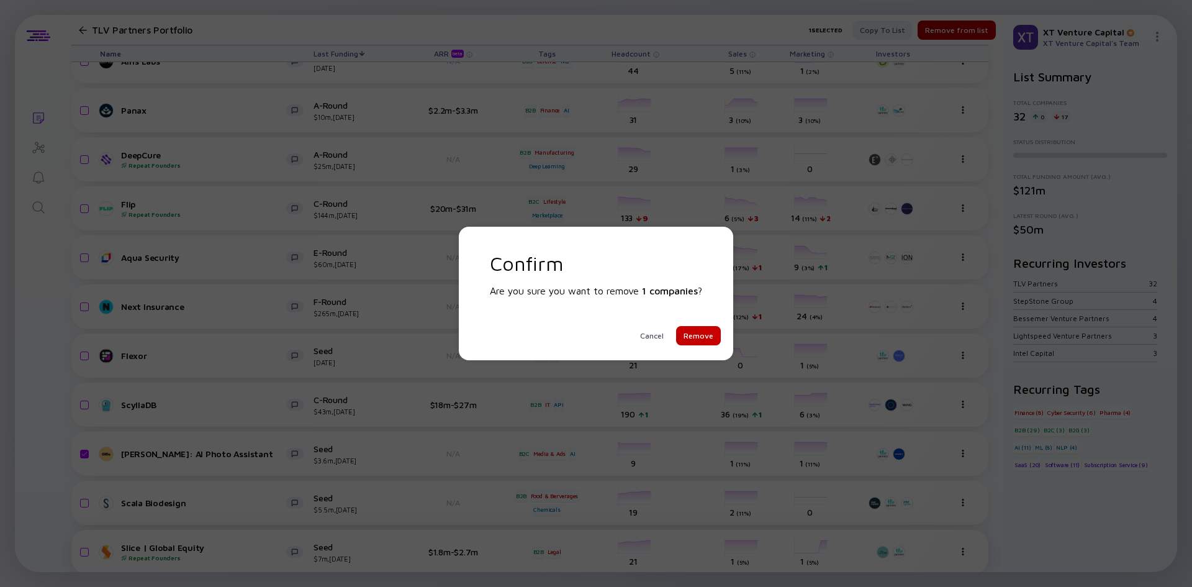
click at [696, 335] on div "Remove" at bounding box center [698, 335] width 45 height 19
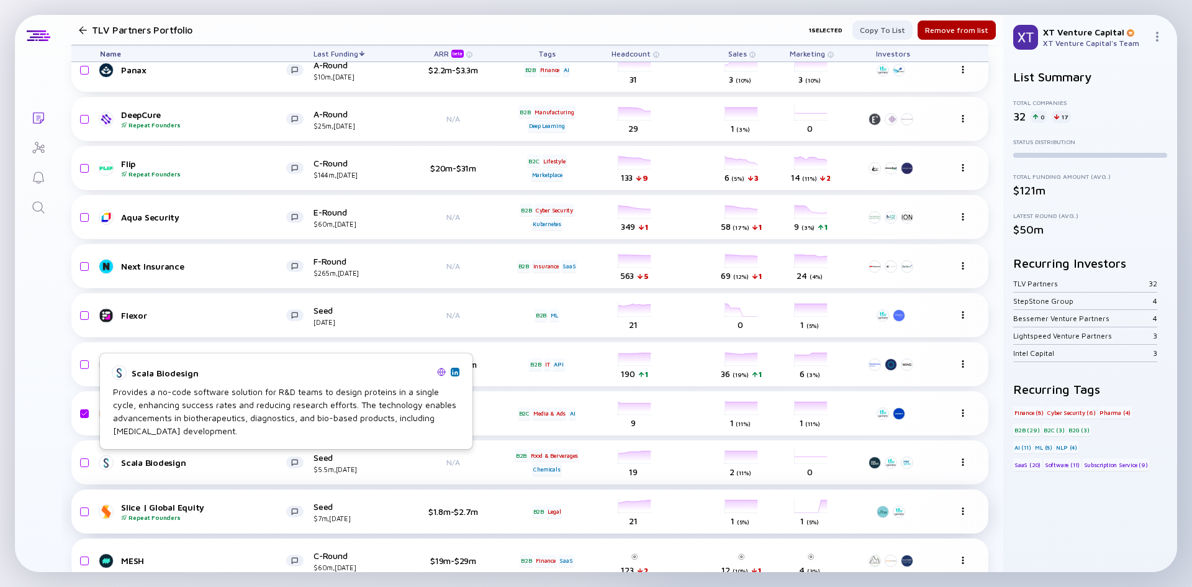
scroll to position [863, 0]
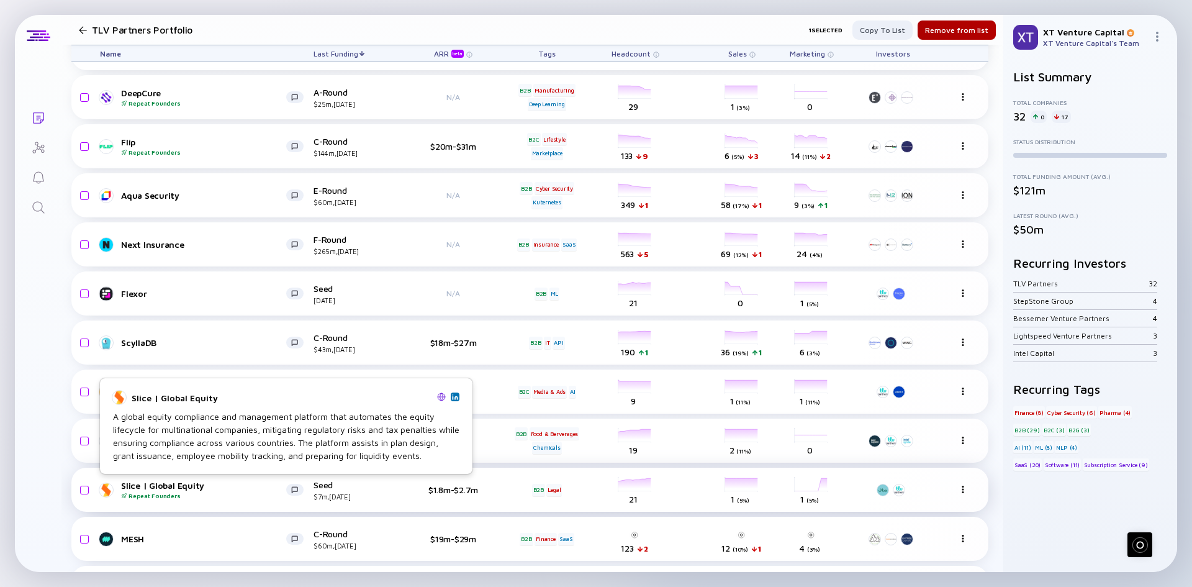
checkbox input "false"
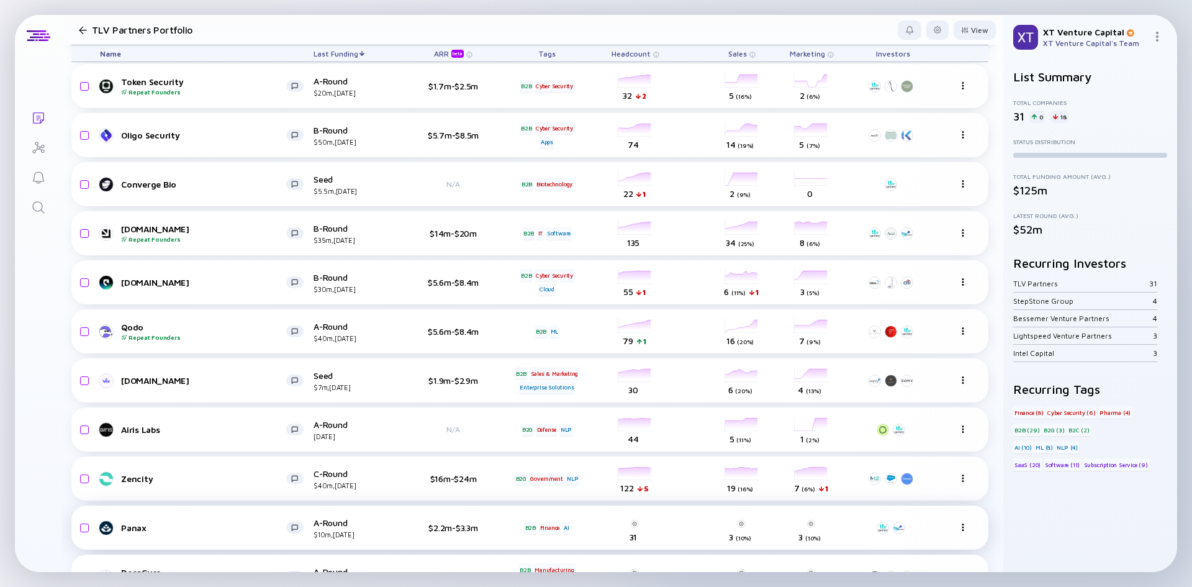
scroll to position [435, 0]
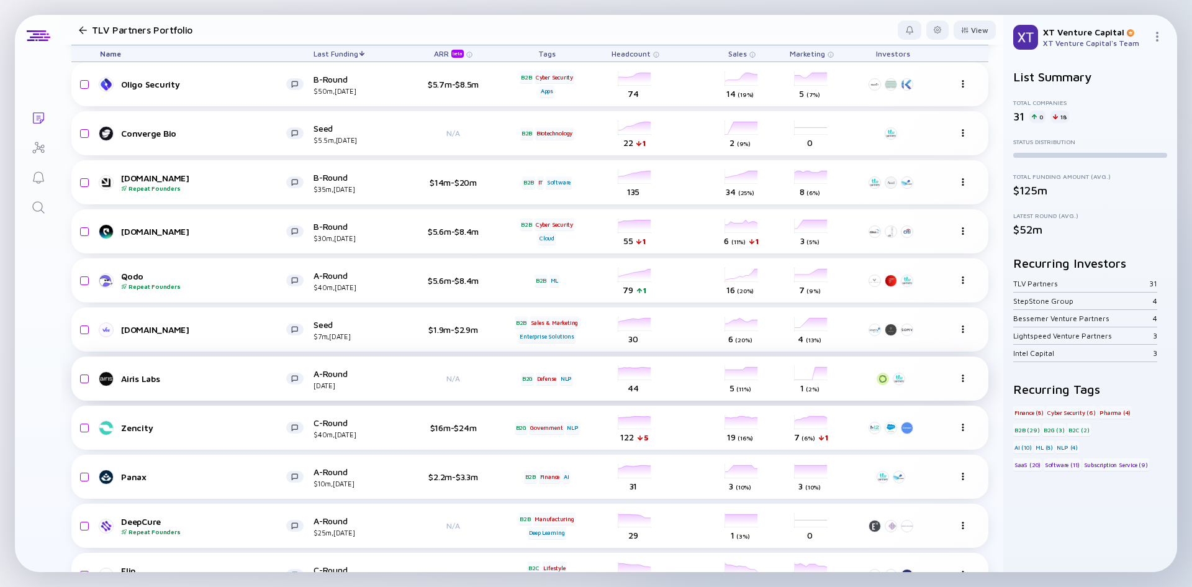
click at [81, 380] on input "checkbox" at bounding box center [82, 378] width 15 height 29
click at [955, 30] on div "Remove from list" at bounding box center [957, 29] width 78 height 19
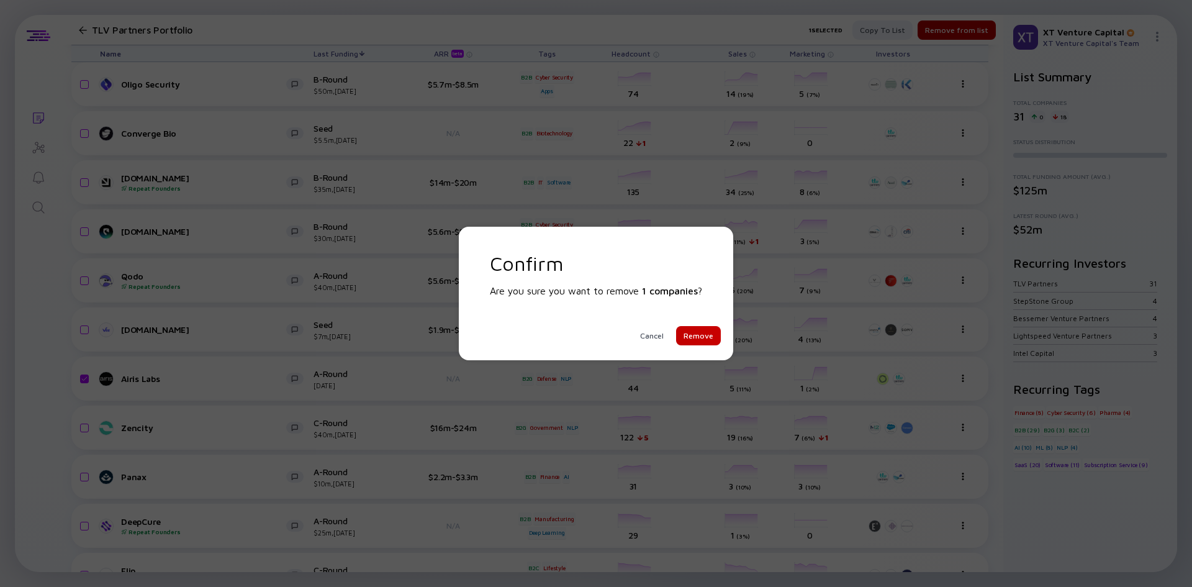
click at [705, 332] on div "Remove" at bounding box center [698, 335] width 45 height 19
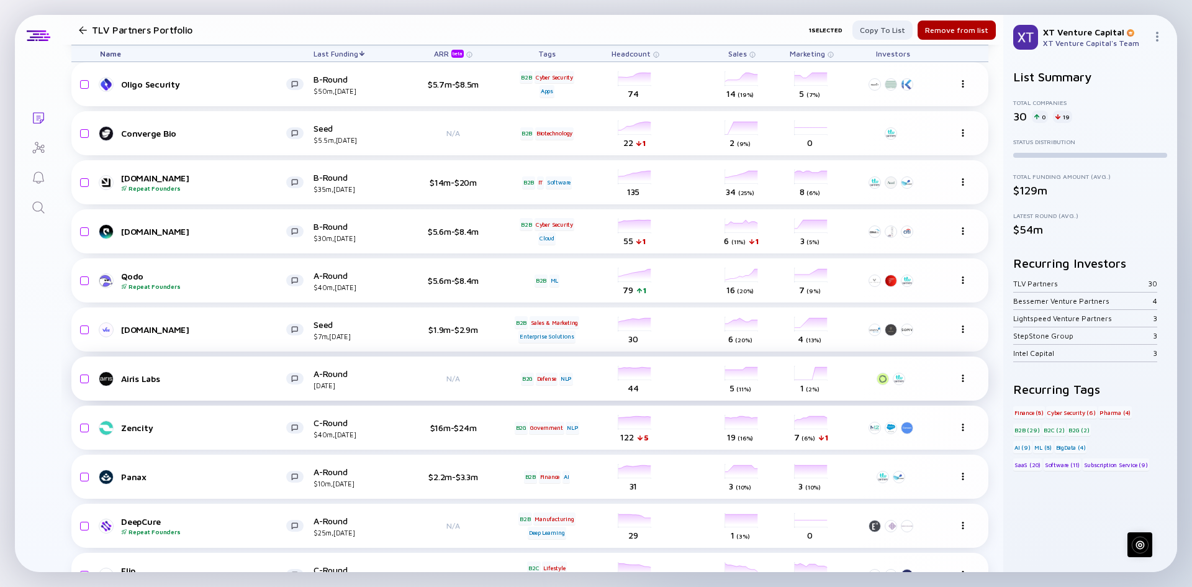
checkbox input "false"
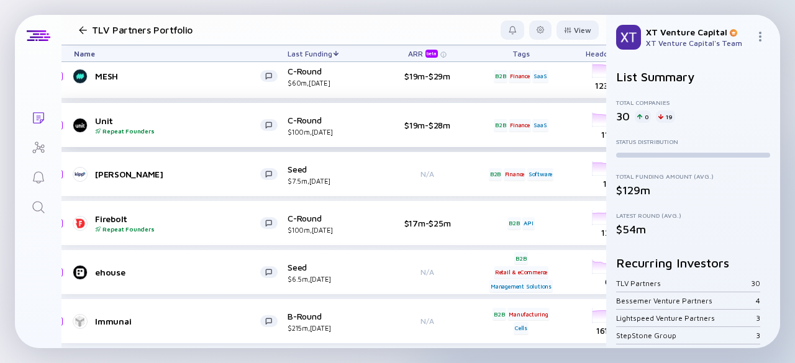
scroll to position [1237, 0]
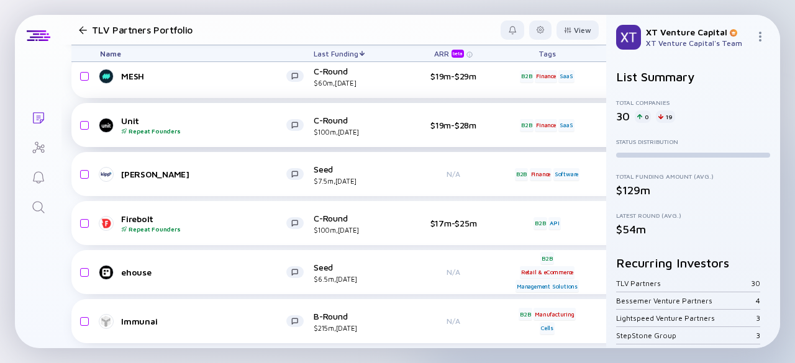
click at [240, 53] on div "Name" at bounding box center [201, 53] width 223 height 16
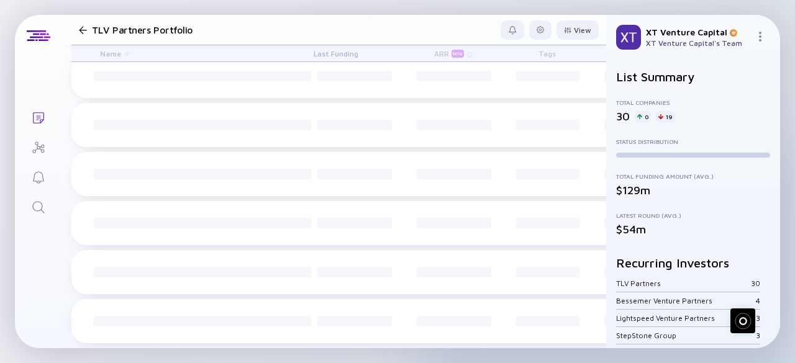
click at [361, 53] on div "Last Funding" at bounding box center [354, 53] width 81 height 16
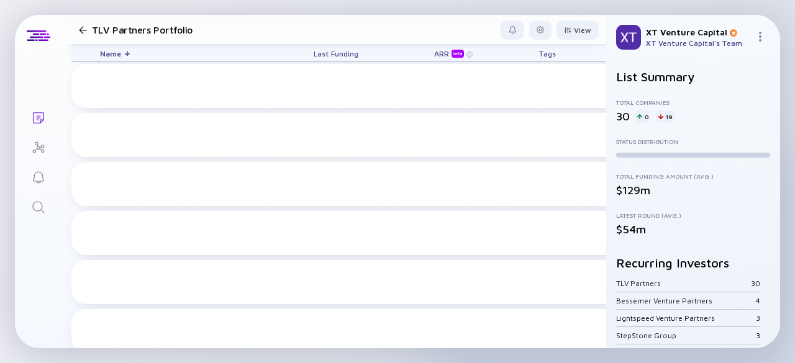
scroll to position [1237, 0]
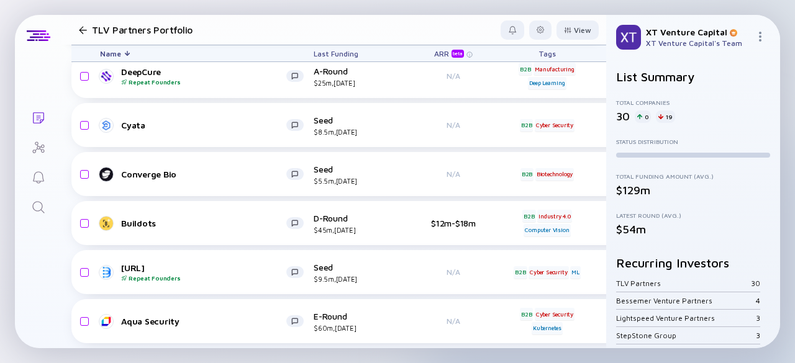
click at [358, 50] on div "Last Funding" at bounding box center [354, 53] width 81 height 16
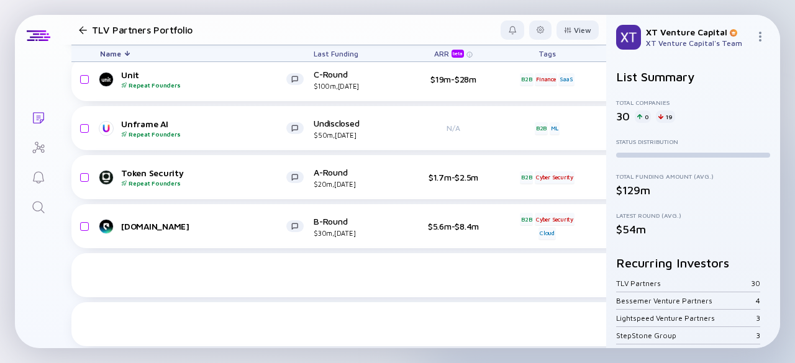
scroll to position [0, 0]
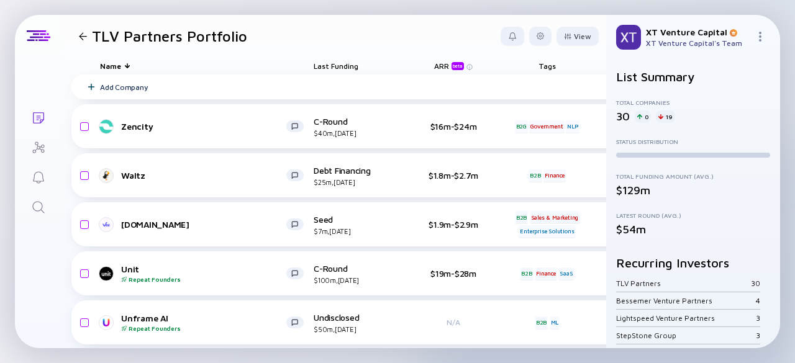
click at [343, 66] on span "Last Funding" at bounding box center [336, 65] width 45 height 9
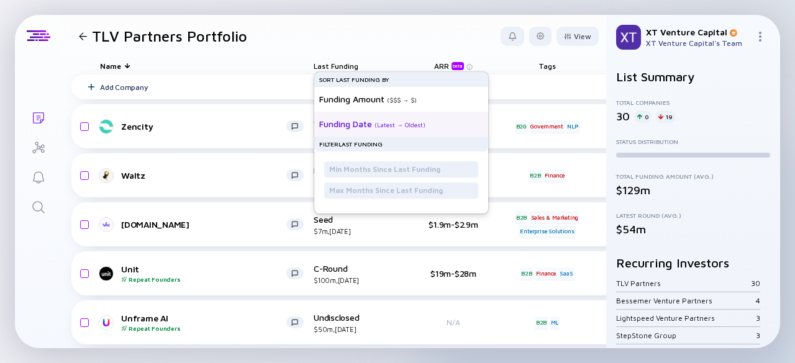
click at [335, 130] on div "Funding Date ( Latest → Oldest )" at bounding box center [396, 124] width 154 height 25
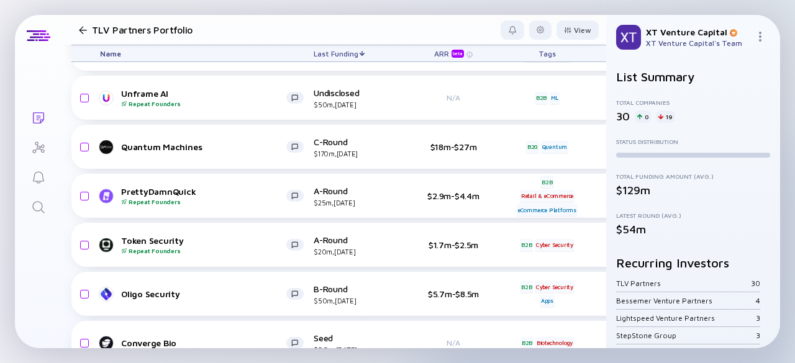
scroll to position [436, 0]
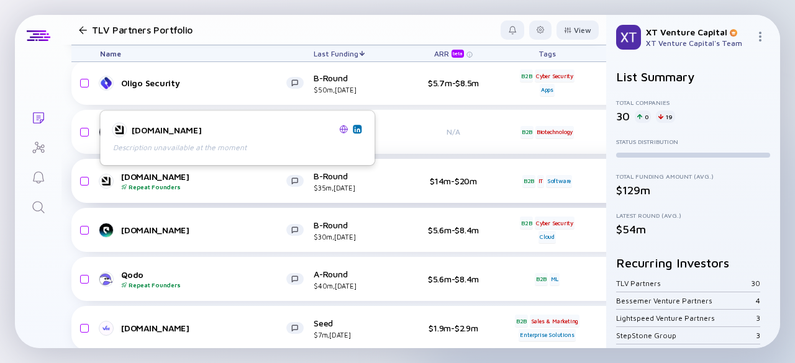
click at [139, 176] on div "Port.io Repeat Founders" at bounding box center [203, 180] width 165 height 19
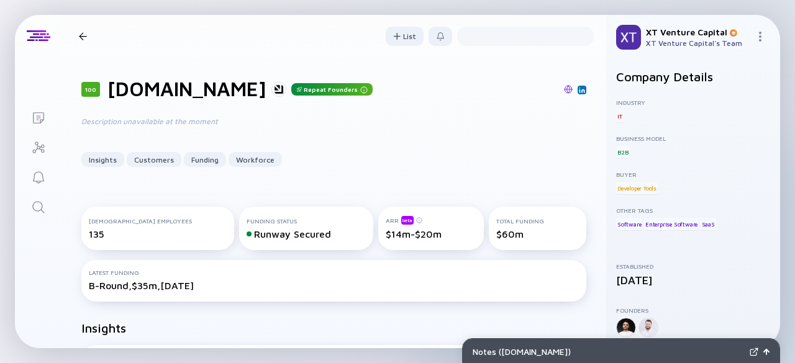
click at [124, 85] on h1 "Port.io" at bounding box center [186, 89] width 159 height 24
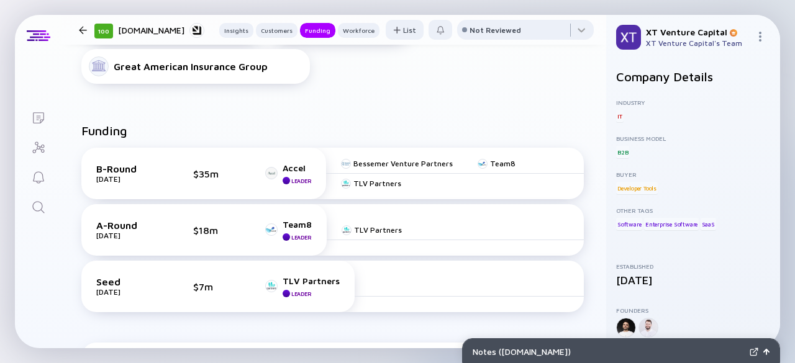
scroll to position [638, 0]
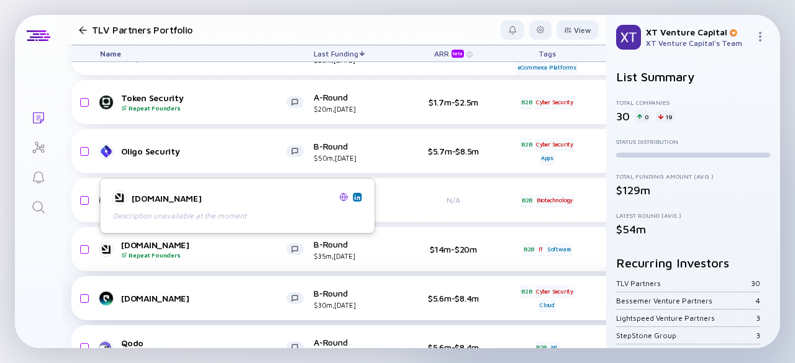
scroll to position [367, 0]
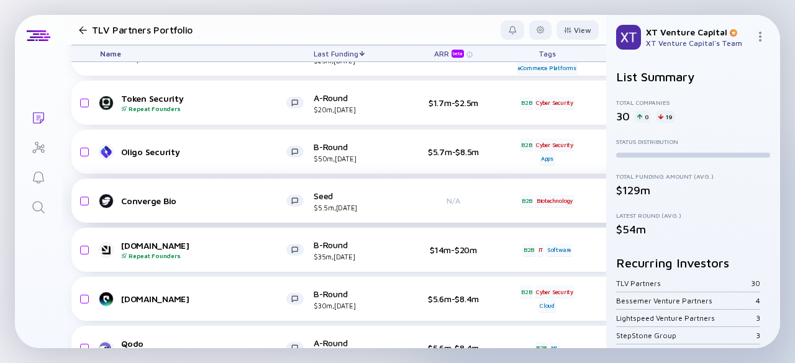
click at [153, 197] on div "Converge Bio" at bounding box center [203, 201] width 165 height 11
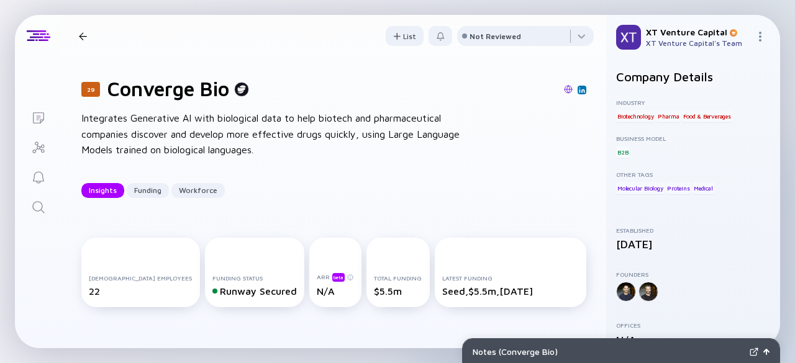
click at [82, 34] on div at bounding box center [83, 36] width 8 height 8
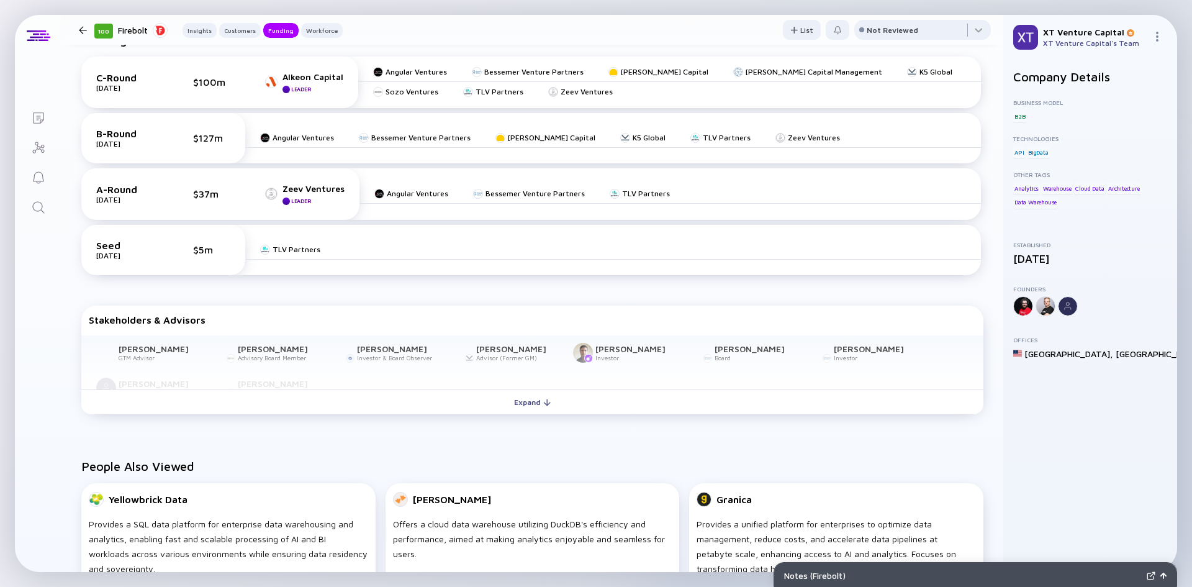
scroll to position [372, 0]
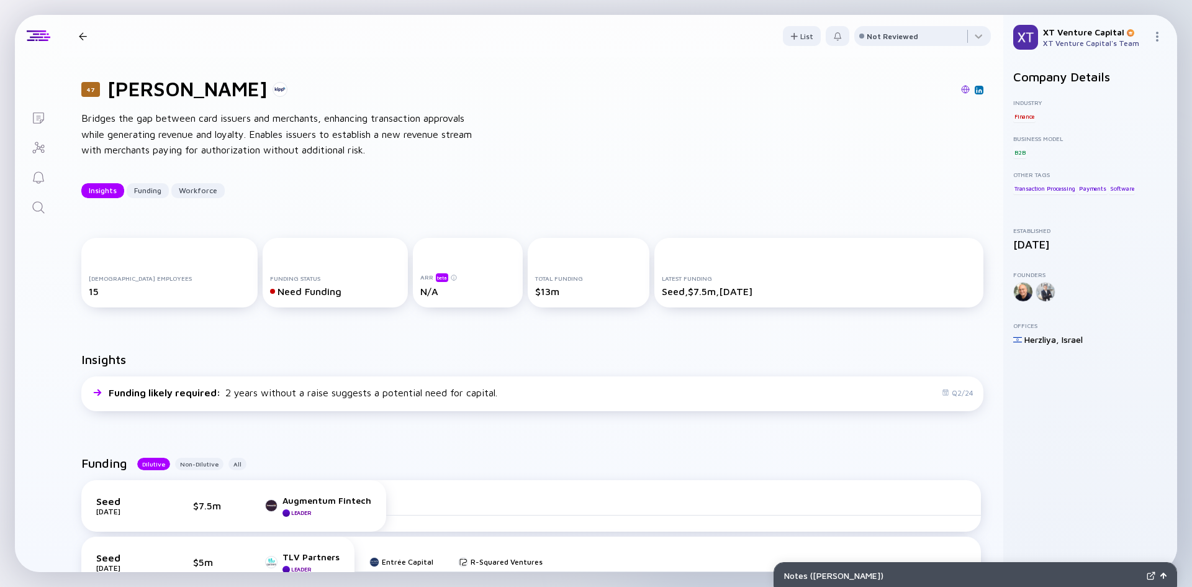
click at [273, 88] on div at bounding box center [280, 89] width 15 height 15
click at [117, 91] on h1 "Kipp" at bounding box center [187, 89] width 160 height 24
click at [117, 92] on h1 "Kipp" at bounding box center [187, 89] width 160 height 24
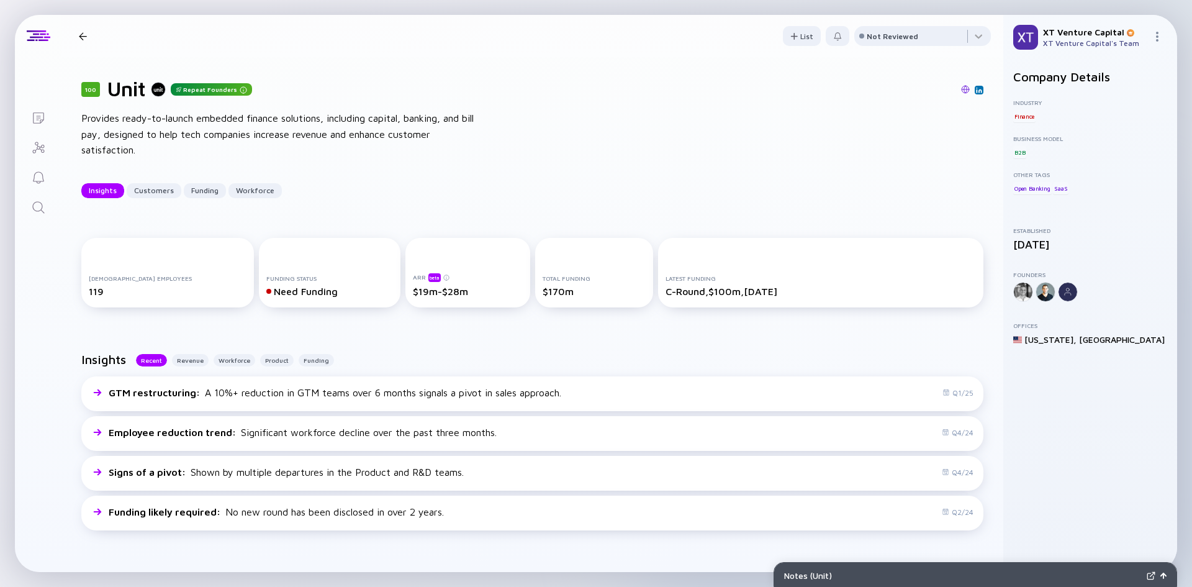
drag, startPoint x: 0, startPoint y: 0, endPoint x: 670, endPoint y: 124, distance: 681.2
click at [670, 123] on div "100 Unit Repeat Founders Provides ready-to-launch embedded finance solutions, i…" at bounding box center [532, 137] width 942 height 161
click at [123, 91] on h1 "Unit" at bounding box center [126, 89] width 38 height 24
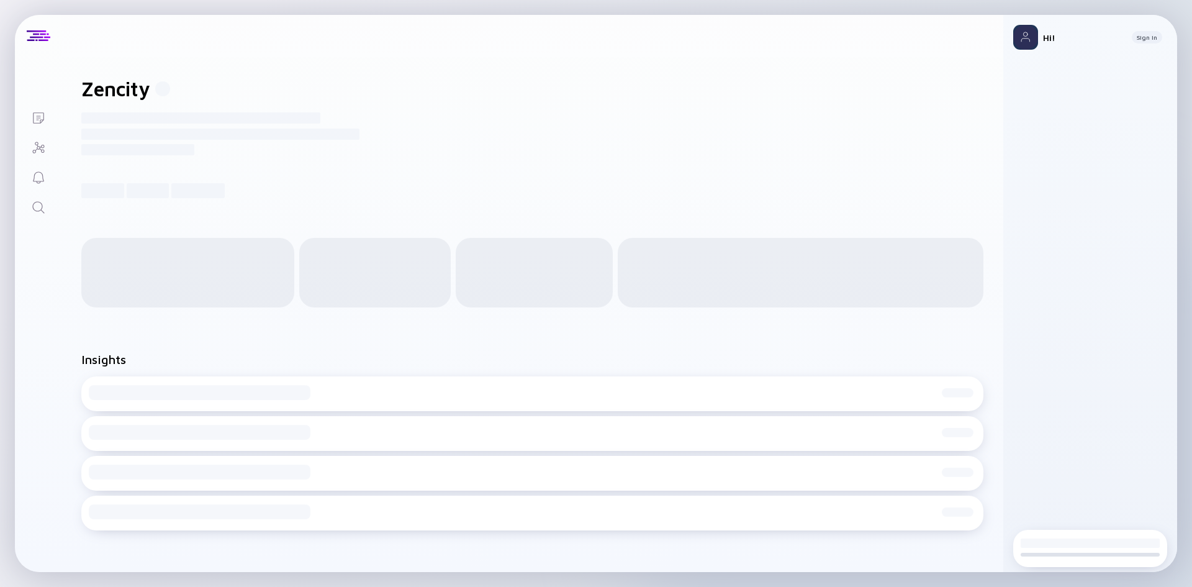
click at [113, 91] on h1 "Zencity" at bounding box center [115, 89] width 69 height 24
click at [106, 99] on h1 "[DOMAIN_NAME]" at bounding box center [160, 89] width 159 height 24
click at [106, 91] on h1 "[DOMAIN_NAME]" at bounding box center [160, 89] width 159 height 24
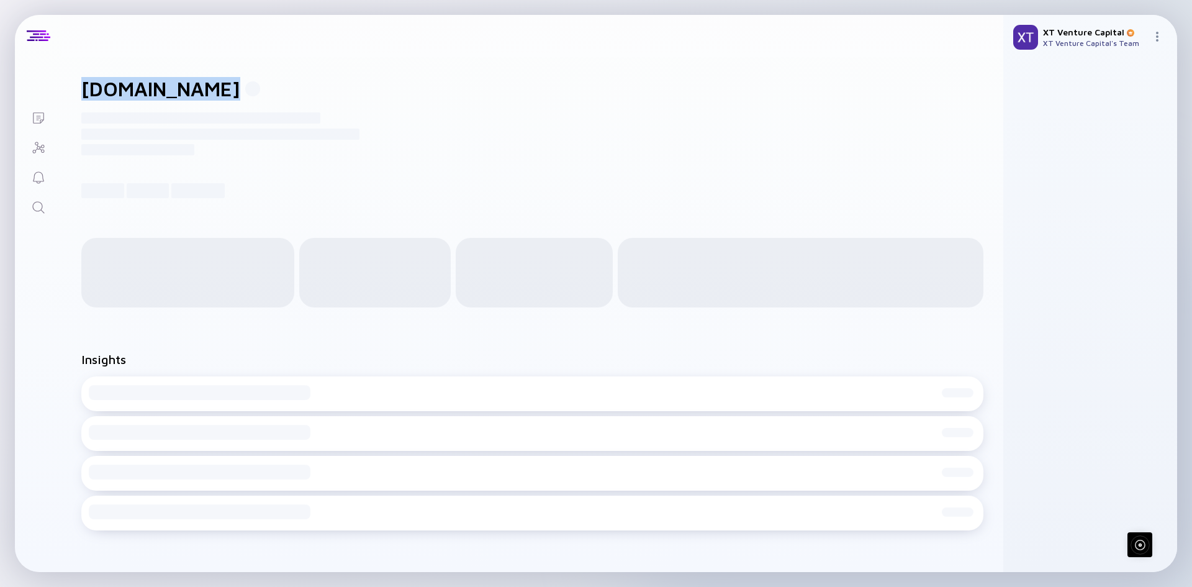
click at [106, 91] on h1 "[DOMAIN_NAME]" at bounding box center [160, 89] width 159 height 24
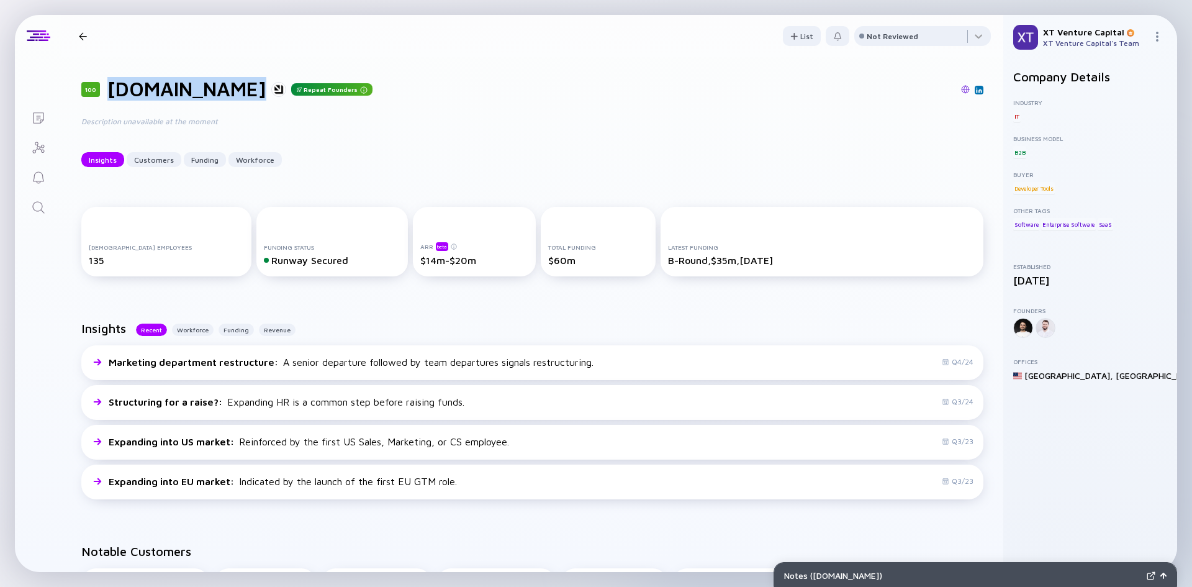
copy div "[DOMAIN_NAME]"
click at [1076, 75] on h2 "Company Details" at bounding box center [1090, 77] width 154 height 14
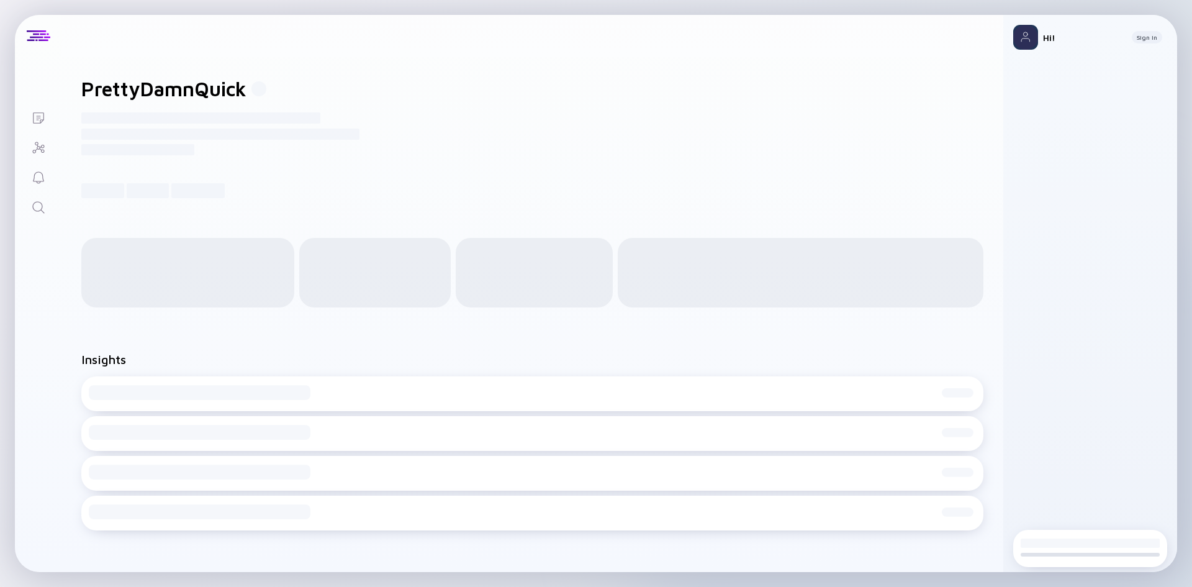
click at [207, 97] on h1 "PrettyDamnQuick" at bounding box center [163, 89] width 165 height 24
click at [147, 93] on h1 "Unframe AI" at bounding box center [133, 89] width 104 height 24
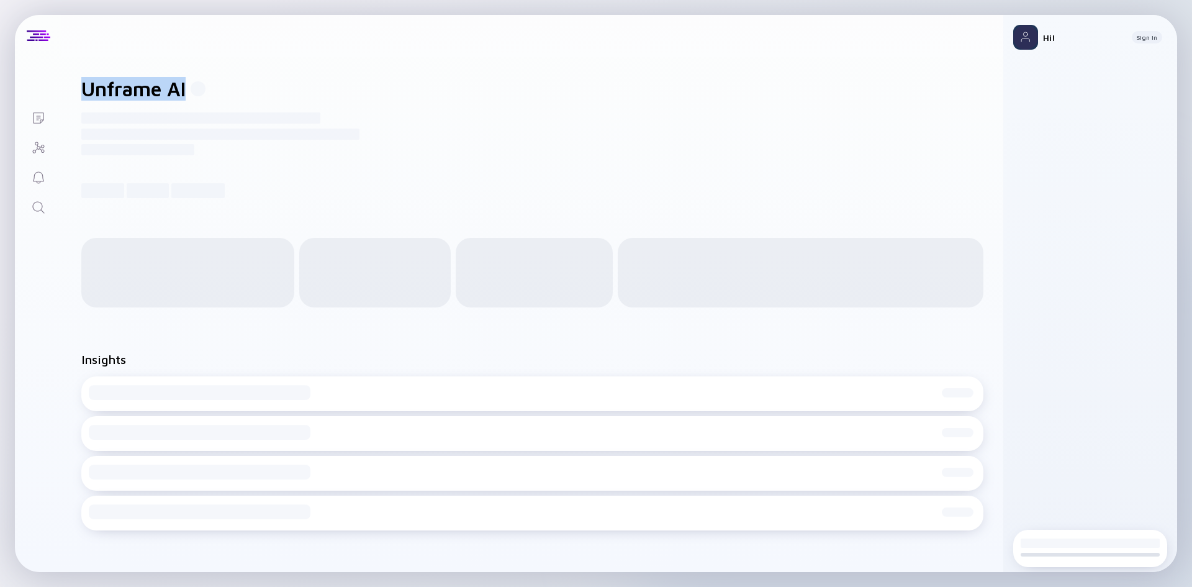
click at [147, 93] on h1 "Unframe AI" at bounding box center [133, 89] width 104 height 24
click at [112, 95] on h1 "[URL]" at bounding box center [107, 89] width 53 height 24
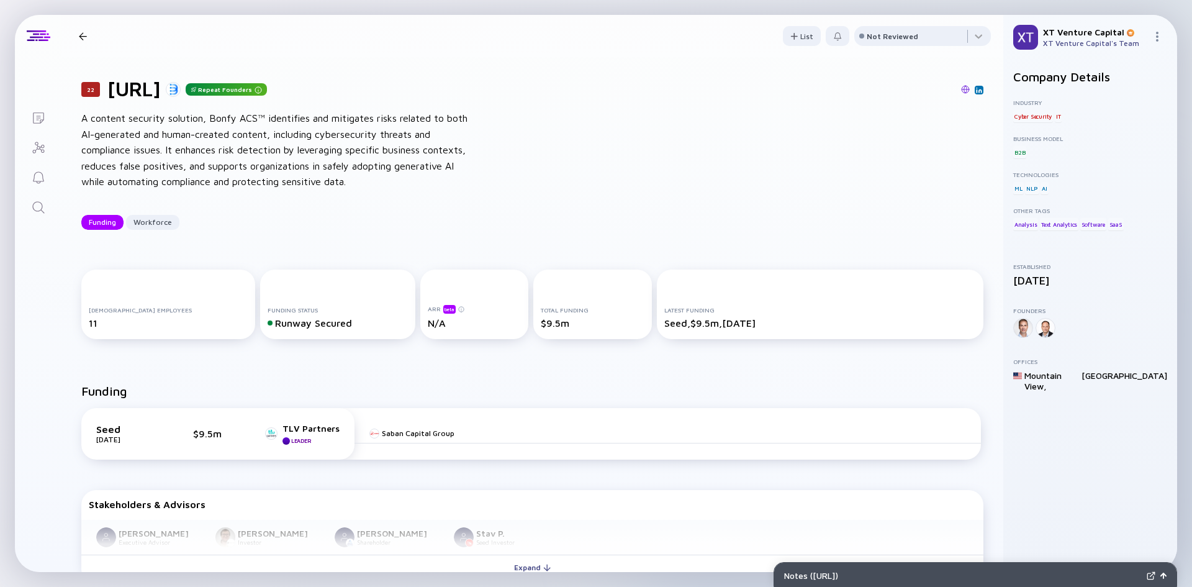
click at [80, 39] on div at bounding box center [83, 36] width 8 height 8
click at [83, 35] on div at bounding box center [83, 36] width 8 height 8
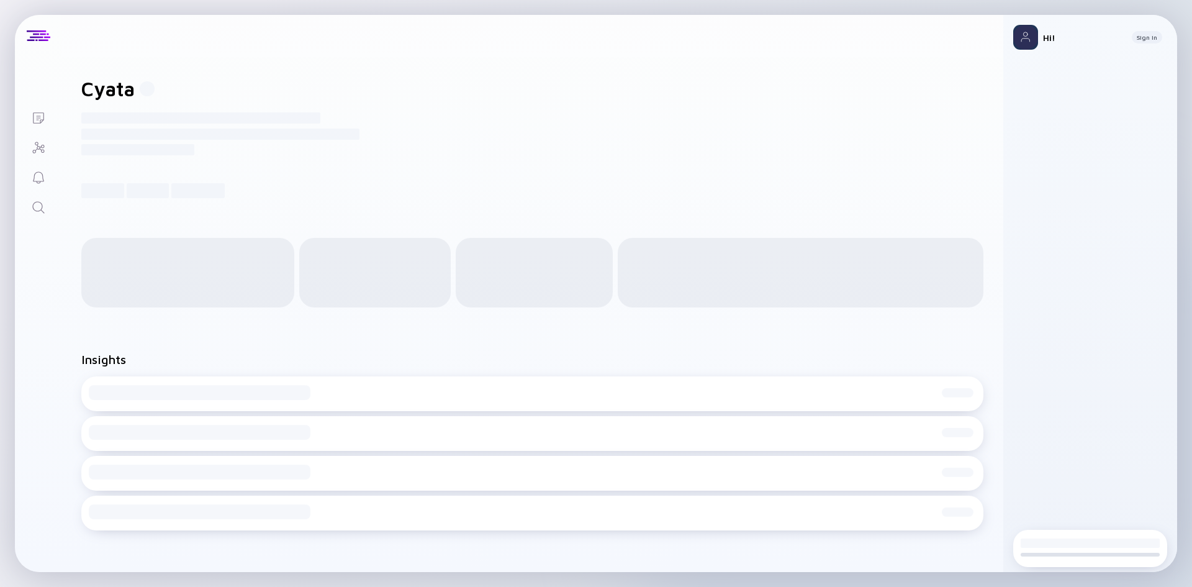
click at [112, 94] on h1 "Cyata" at bounding box center [107, 89] width 53 height 24
click at [127, 99] on h1 "ScyllaDB" at bounding box center [121, 89] width 80 height 24
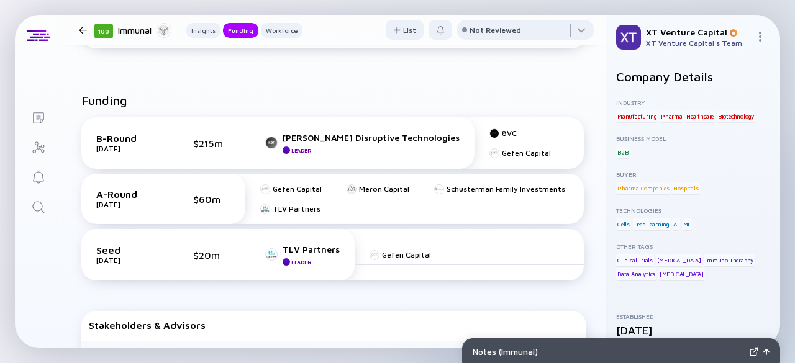
scroll to position [465, 0]
click at [304, 250] on div "TLV Partners" at bounding box center [310, 250] width 57 height 11
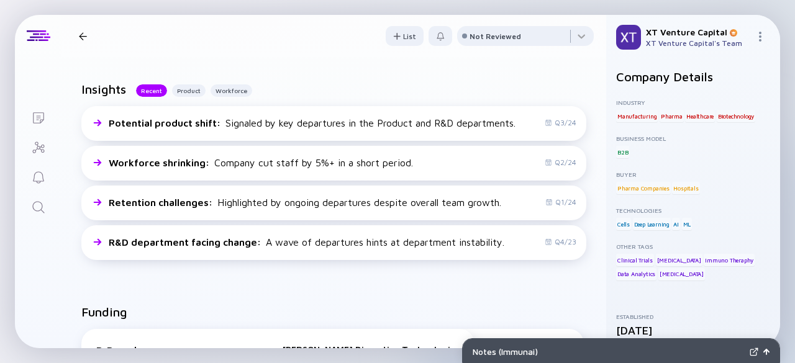
scroll to position [0, 0]
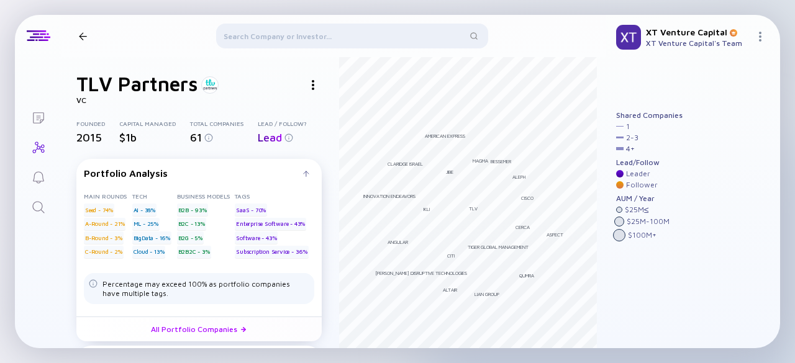
click at [169, 79] on h1 "TLV Partners" at bounding box center [136, 84] width 121 height 24
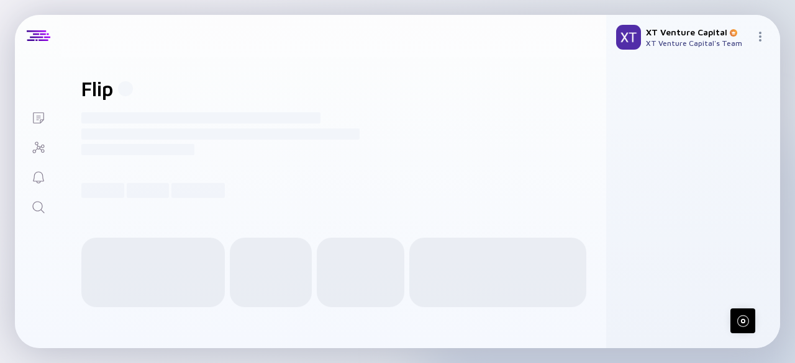
click at [98, 94] on div "Flip" at bounding box center [333, 89] width 505 height 24
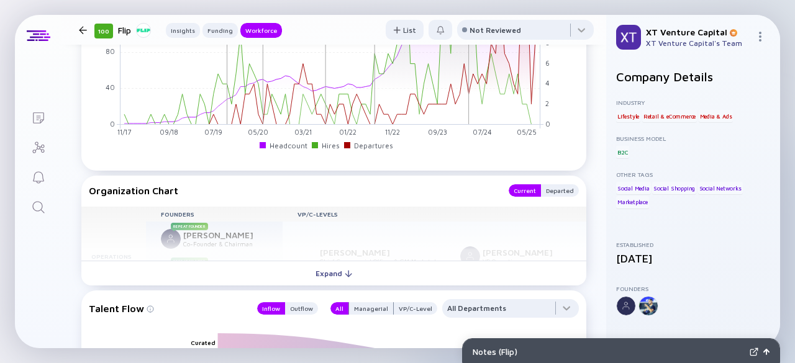
scroll to position [1466, 0]
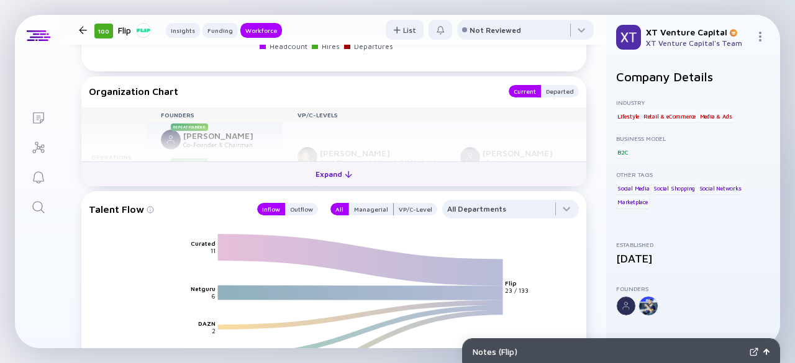
click at [348, 176] on div "Expand" at bounding box center [334, 174] width 52 height 19
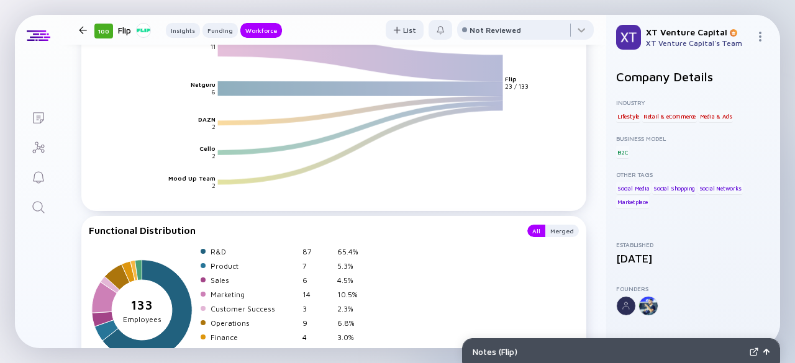
scroll to position [1960, 0]
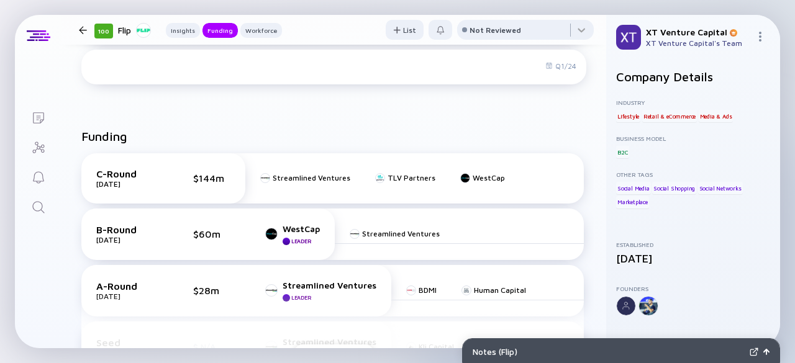
scroll to position [447, 0]
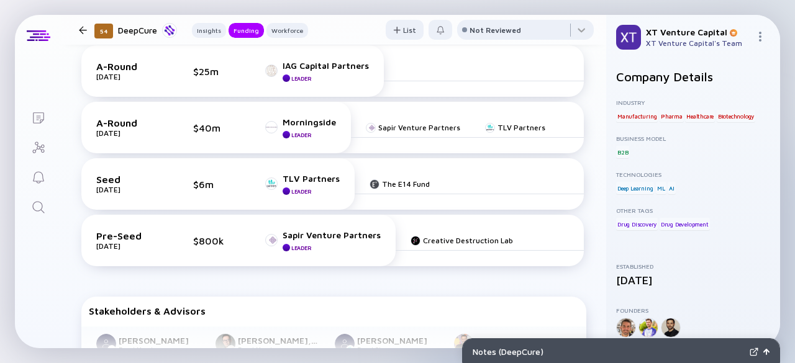
scroll to position [451, 0]
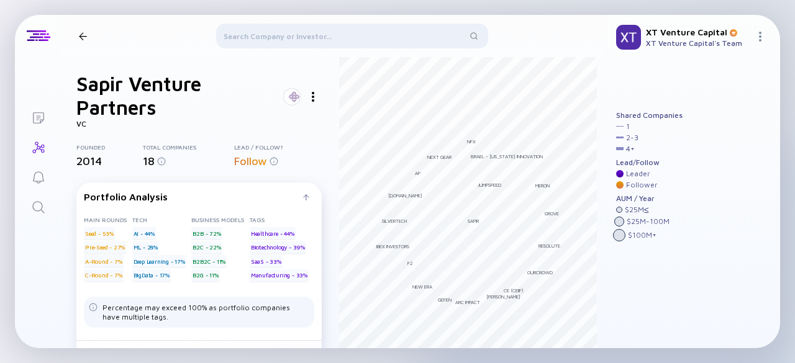
scroll to position [89, 0]
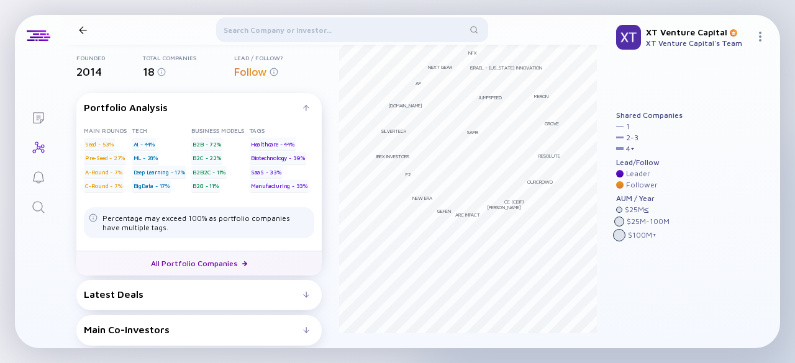
click at [223, 261] on link "All Portfolio Companies" at bounding box center [198, 263] width 245 height 25
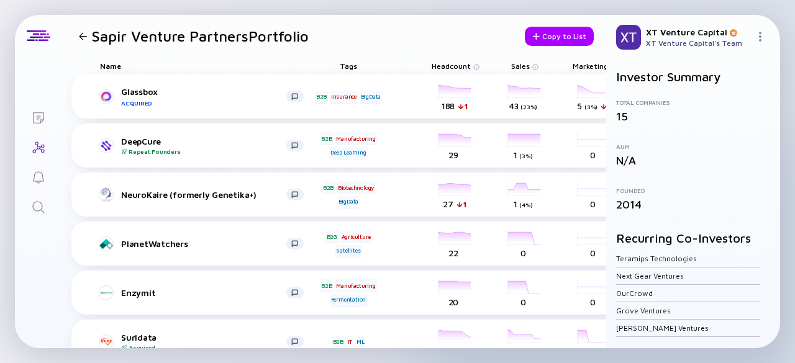
click at [119, 37] on h1 "Sapir Venture Partners Portfolio" at bounding box center [200, 35] width 217 height 17
drag, startPoint x: 119, startPoint y: 37, endPoint x: 201, endPoint y: 39, distance: 81.3
click at [201, 39] on h1 "Sapir Venture Partners Portfolio" at bounding box center [200, 35] width 217 height 17
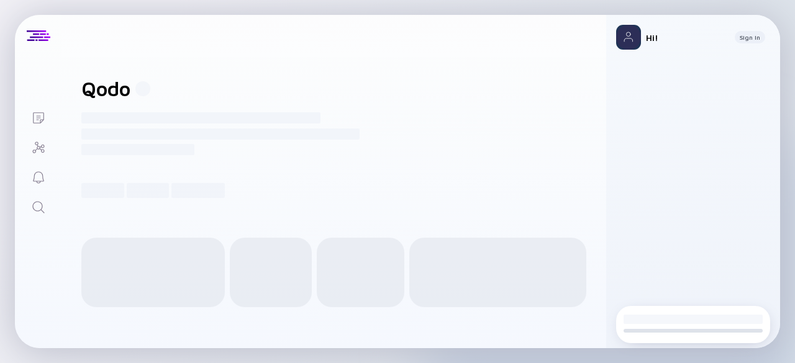
click at [102, 89] on h1 "Qodo" at bounding box center [105, 89] width 49 height 24
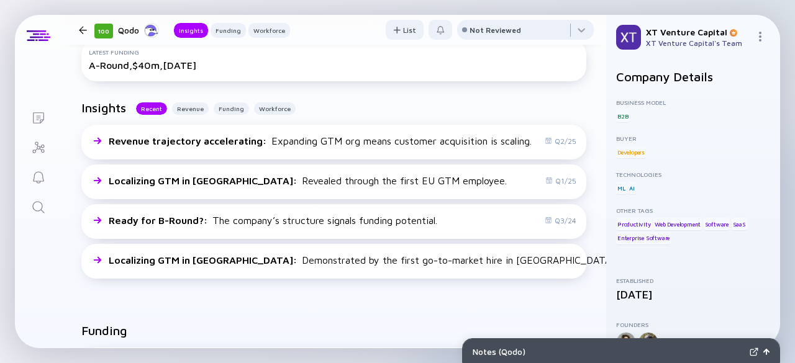
scroll to position [251, 0]
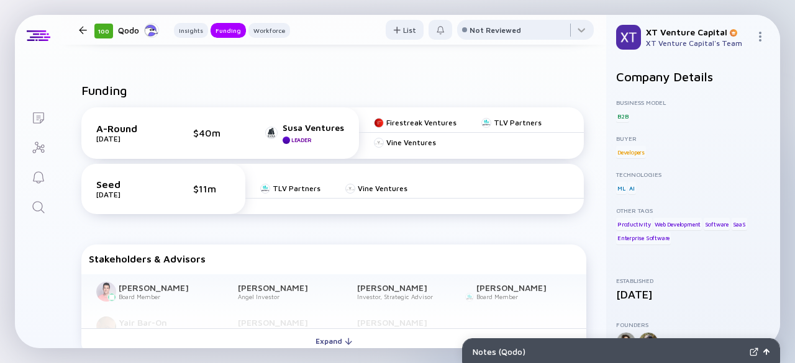
scroll to position [492, 0]
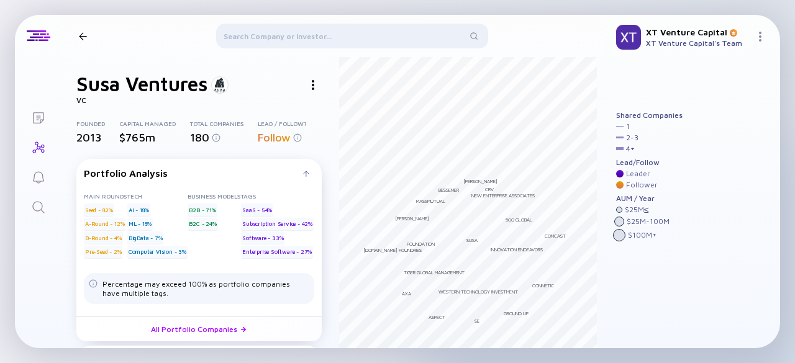
click at [106, 86] on h1 "Susa Ventures" at bounding box center [141, 84] width 131 height 24
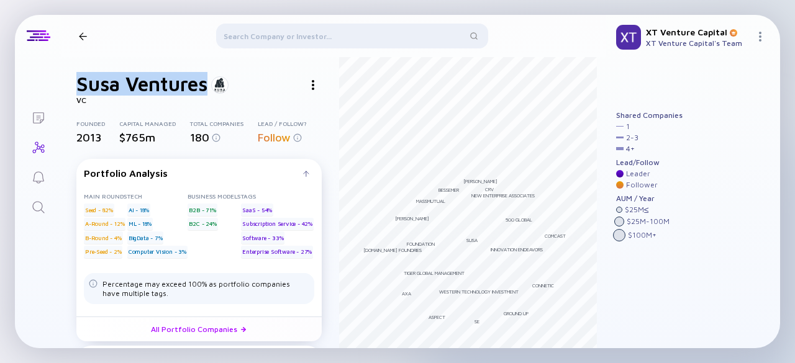
drag, startPoint x: 106, startPoint y: 86, endPoint x: 148, endPoint y: 85, distance: 42.9
click at [148, 85] on h1 "Susa Ventures" at bounding box center [141, 84] width 131 height 24
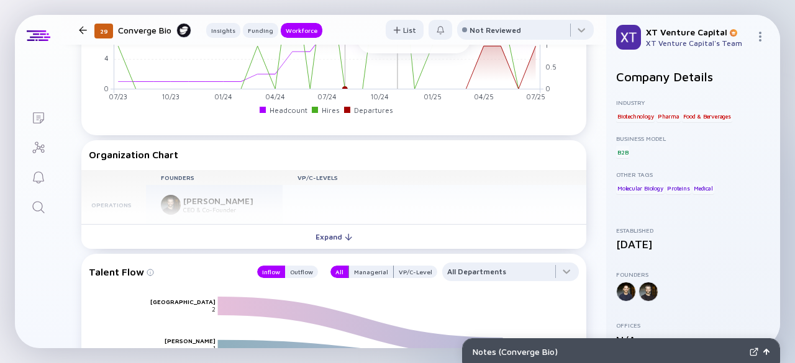
scroll to position [1160, 0]
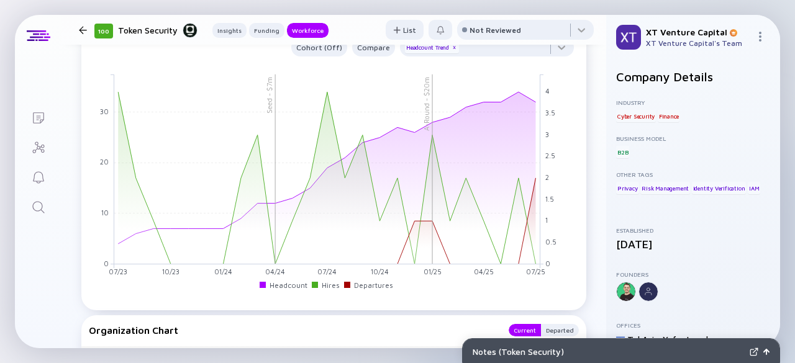
scroll to position [1061, 0]
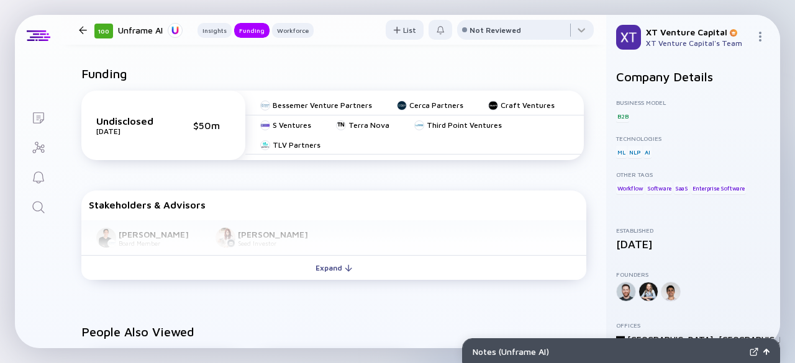
scroll to position [493, 0]
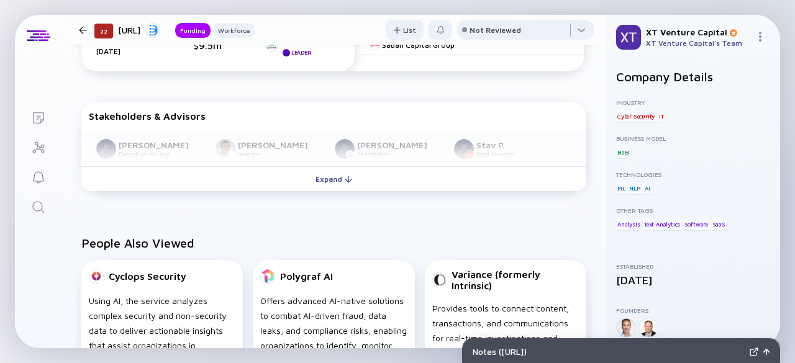
scroll to position [272, 0]
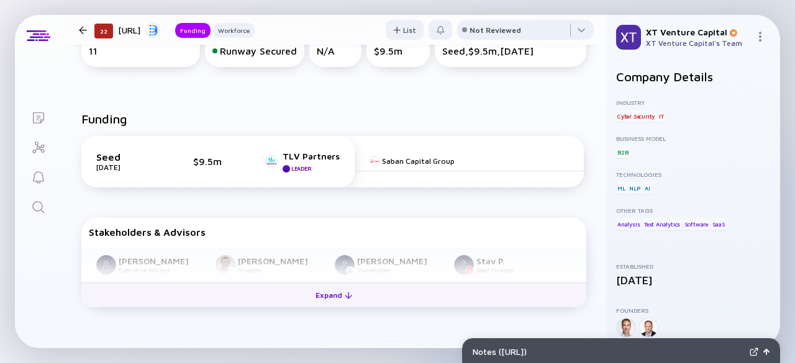
click at [276, 294] on button "Expand" at bounding box center [333, 294] width 505 height 25
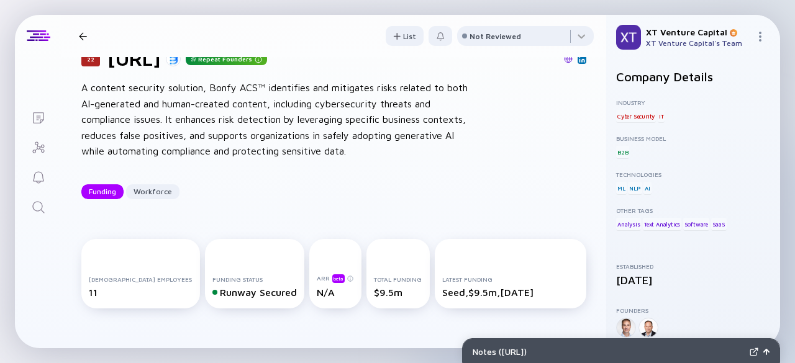
scroll to position [0, 0]
